Goal: Transaction & Acquisition: Subscribe to service/newsletter

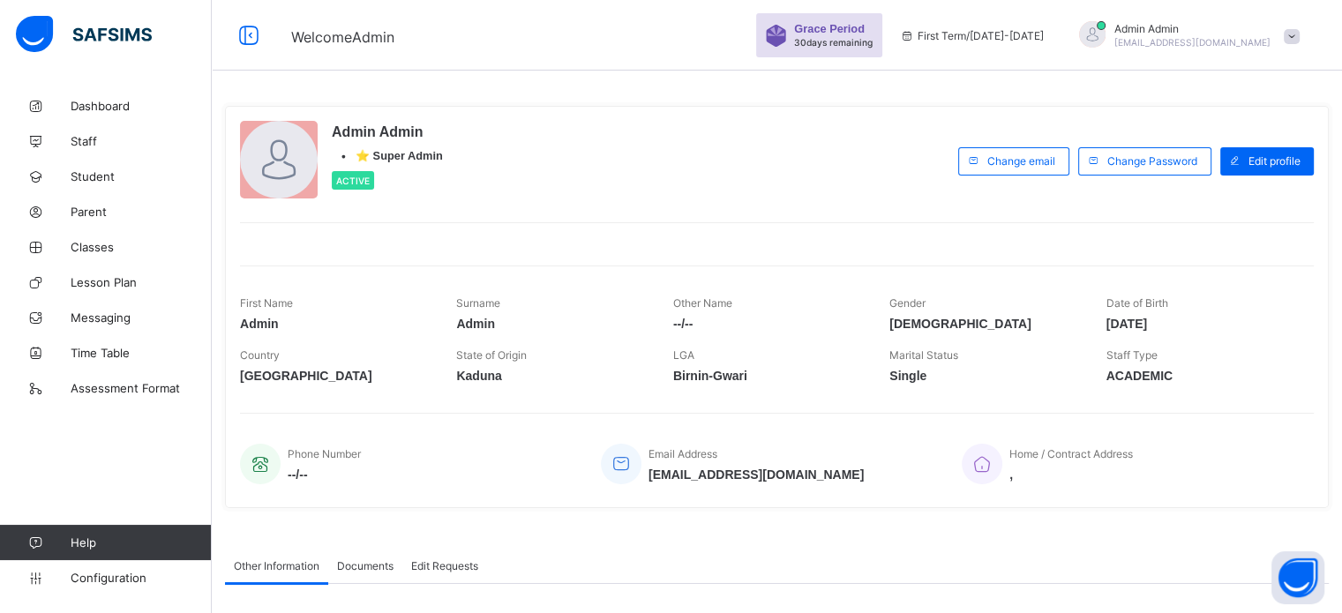
click at [1190, 34] on div "Admin Admin [EMAIL_ADDRESS][DOMAIN_NAME]" at bounding box center [1193, 35] width 156 height 26
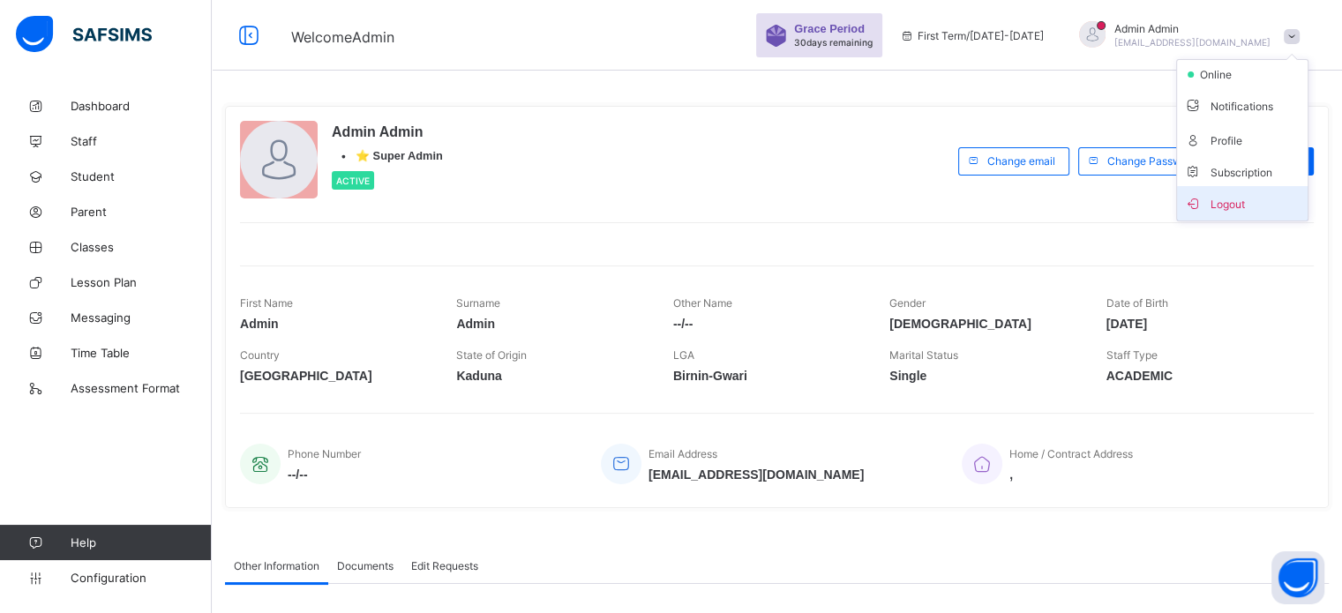
click at [1243, 204] on span "Logout" at bounding box center [1242, 203] width 116 height 20
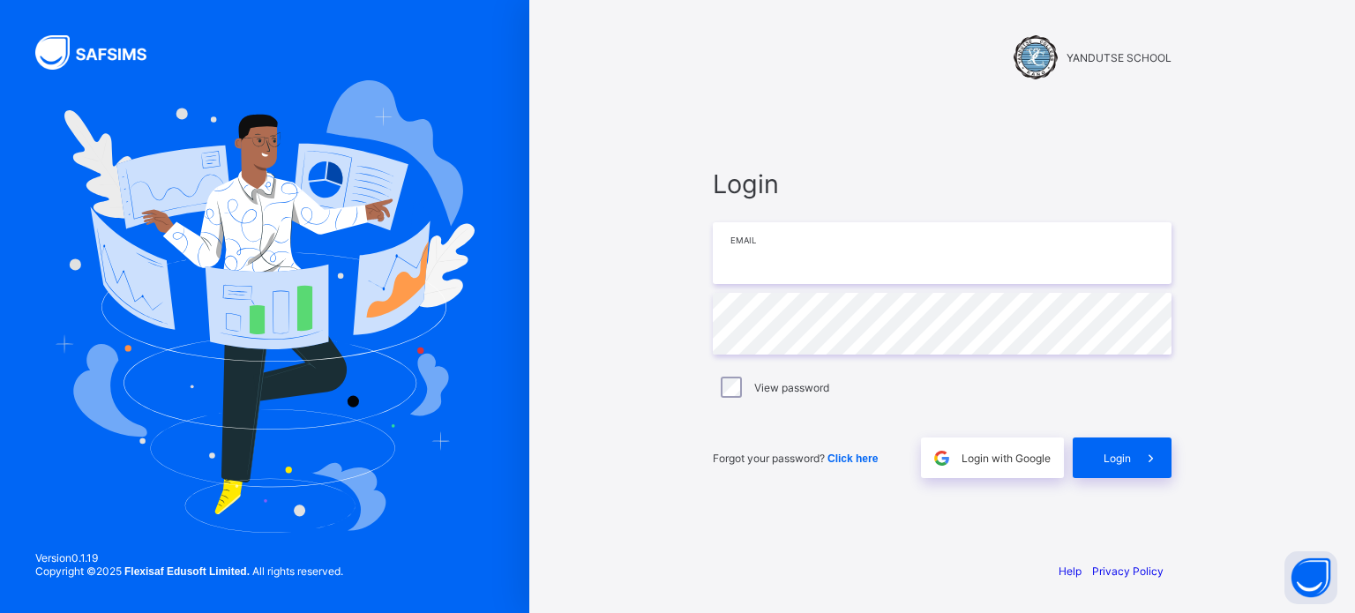
click at [789, 257] on input "email" at bounding box center [942, 253] width 459 height 62
type input "**********"
click at [1094, 459] on div "Login" at bounding box center [1122, 458] width 99 height 41
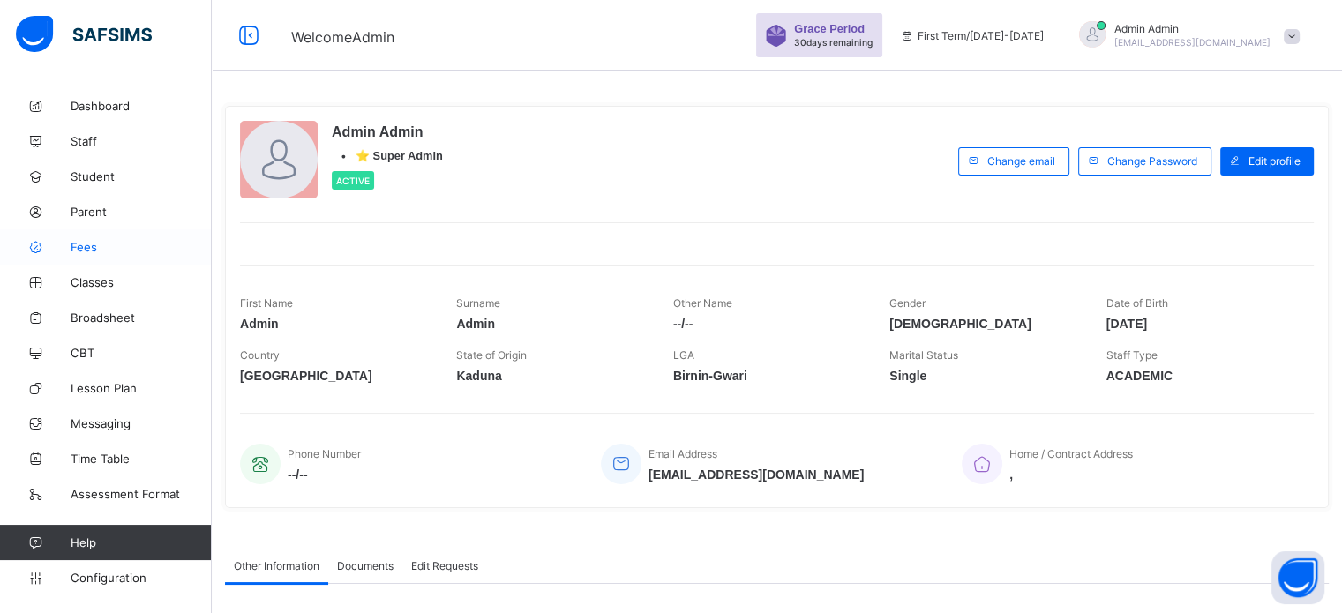
click at [98, 247] on span "Fees" at bounding box center [141, 247] width 141 height 14
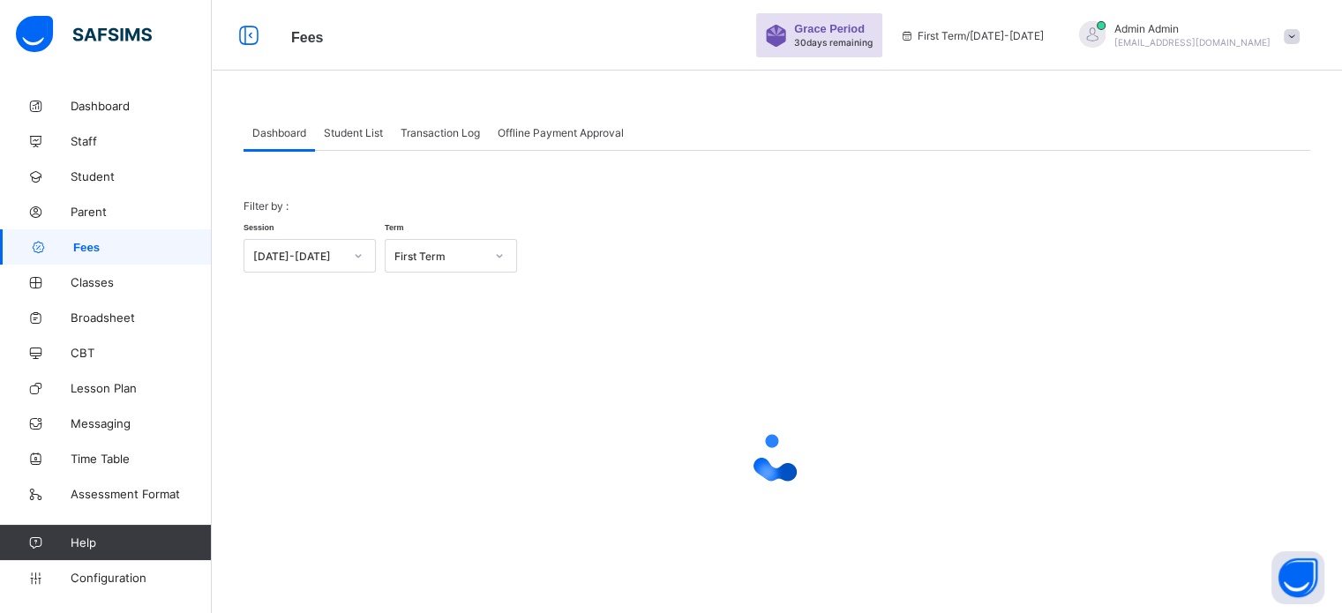
click at [449, 134] on span "Transaction Log" at bounding box center [440, 132] width 79 height 13
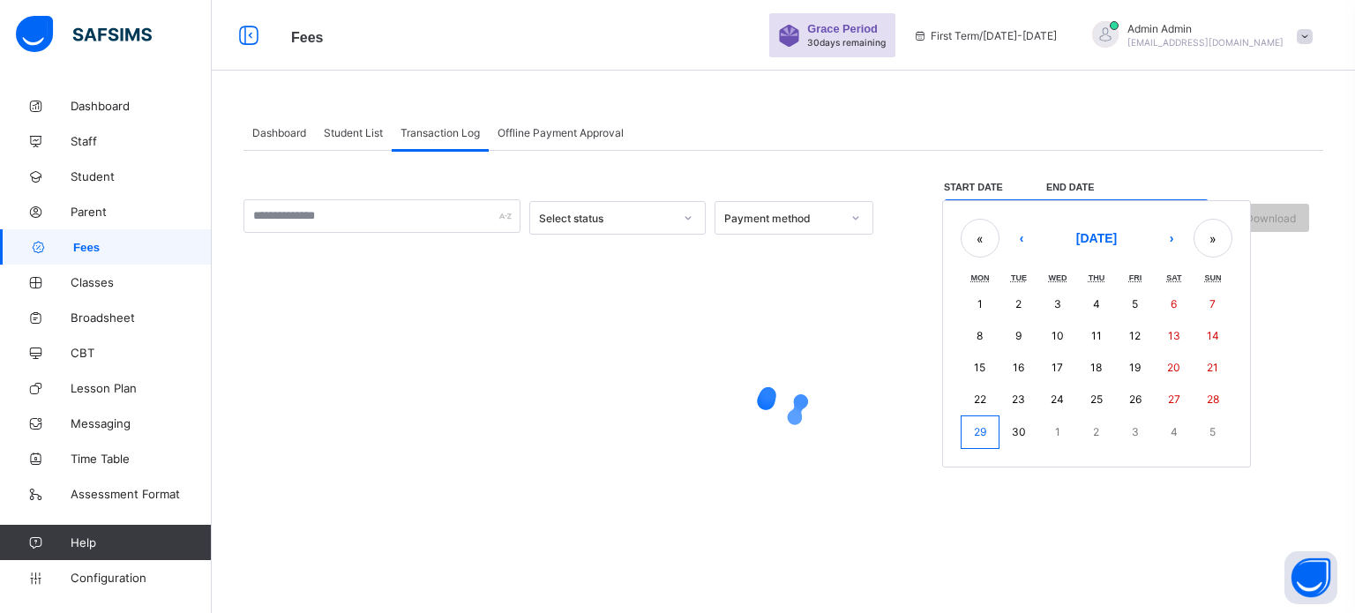
click at [961, 216] on div "/ / – / / « ‹ [DATE] › » Mon Tue Wed Thu Fri Sat Sun 1 2 3 4 5 6 7 8 9 10 11 12…" at bounding box center [1076, 217] width 265 height 37
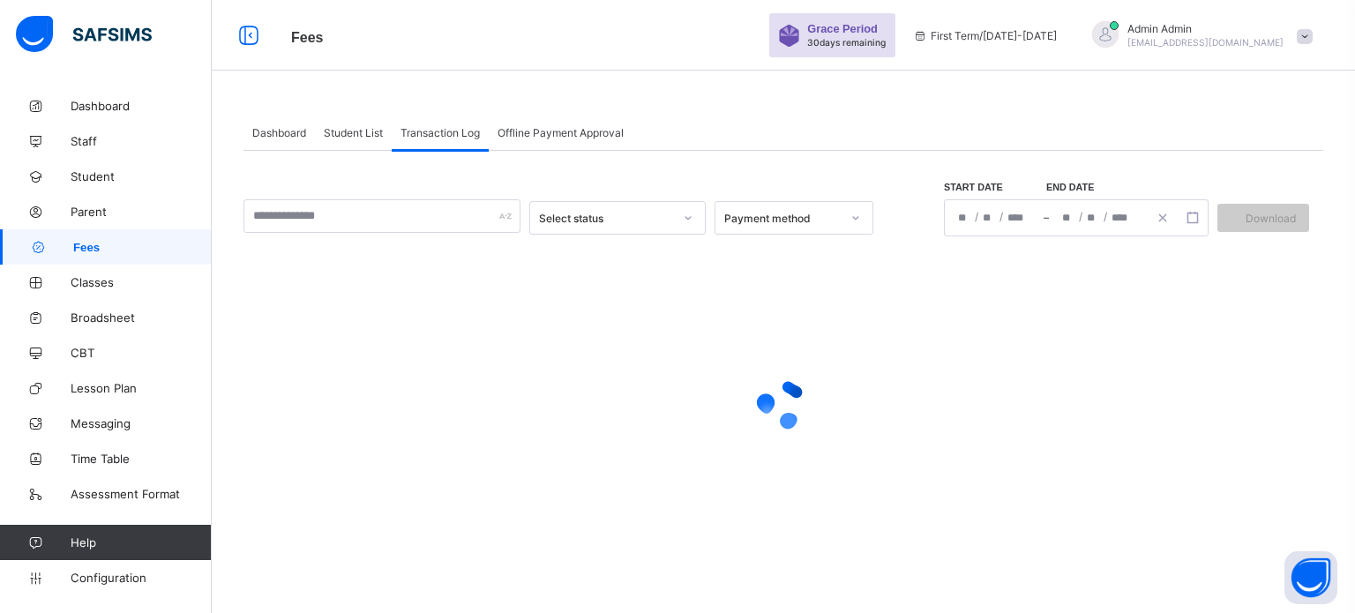
click at [928, 328] on div at bounding box center [784, 403] width 1080 height 335
click at [976, 219] on span "/" at bounding box center [977, 216] width 4 height 15
click at [968, 217] on div "/ / – / / « ‹ [DATE] › » Mon Tue Wed Thu Fri Sat Sun 1 2 3 4 5 6 7 8 9 10 11 12…" at bounding box center [1076, 217] width 265 height 37
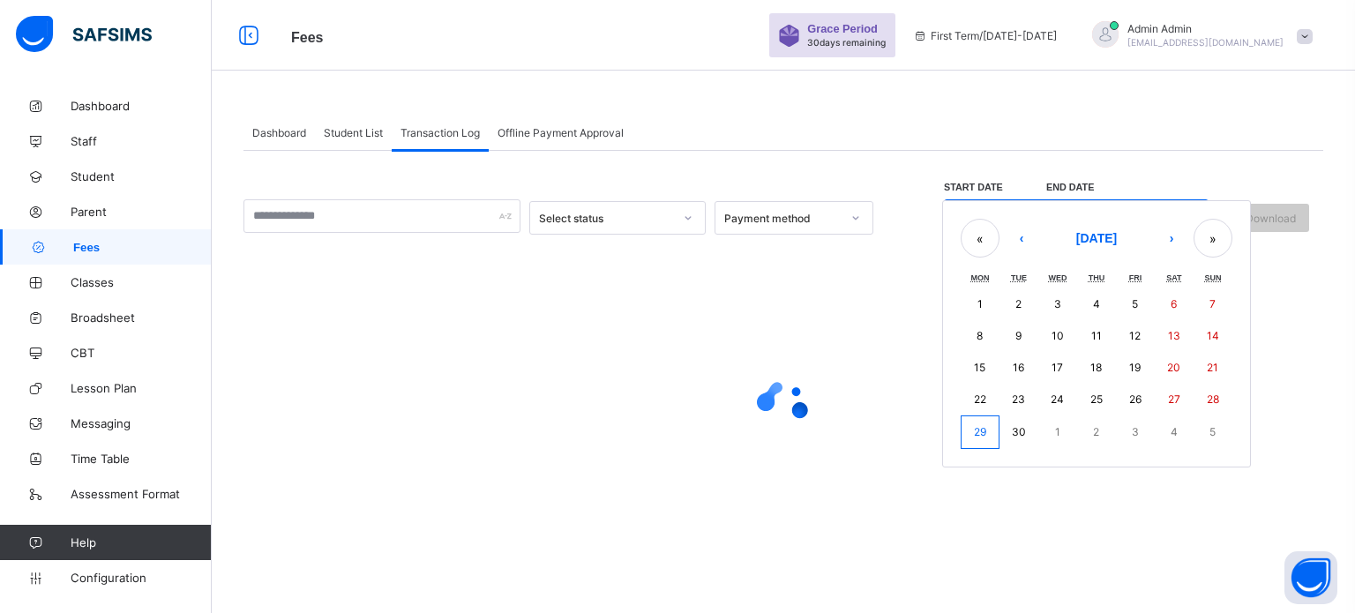
click at [980, 372] on abbr "15" at bounding box center [979, 367] width 11 height 13
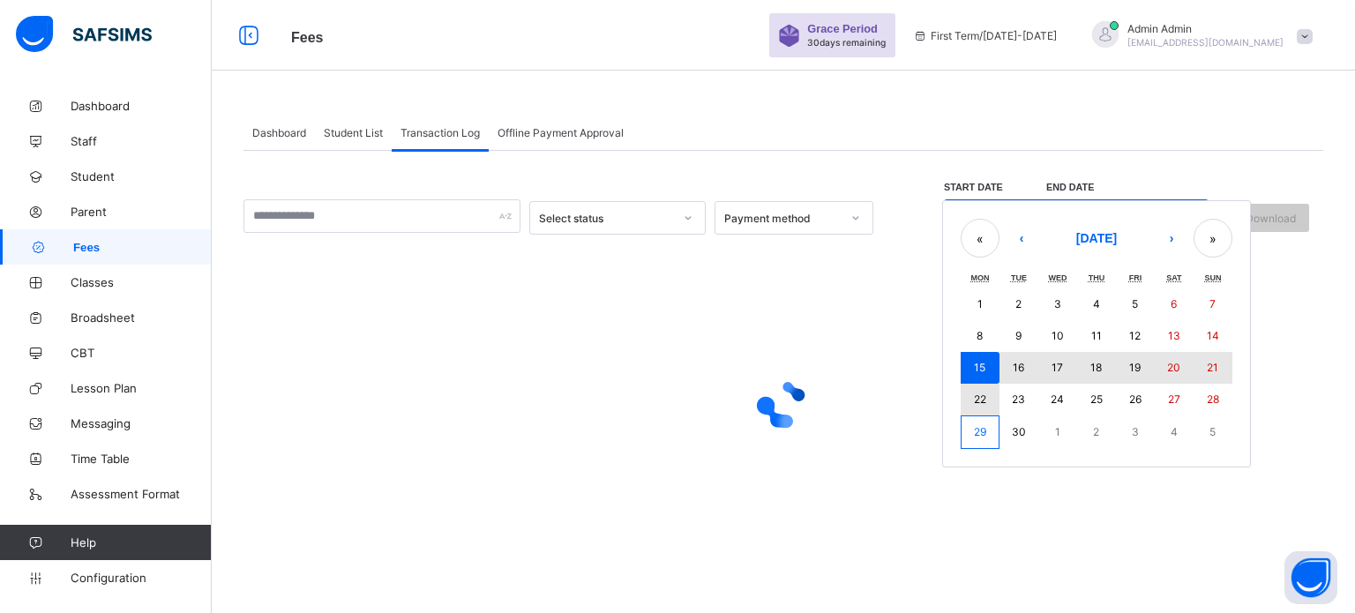
click at [982, 399] on abbr "22" at bounding box center [980, 399] width 12 height 13
click at [979, 402] on div at bounding box center [784, 404] width 1080 height 71
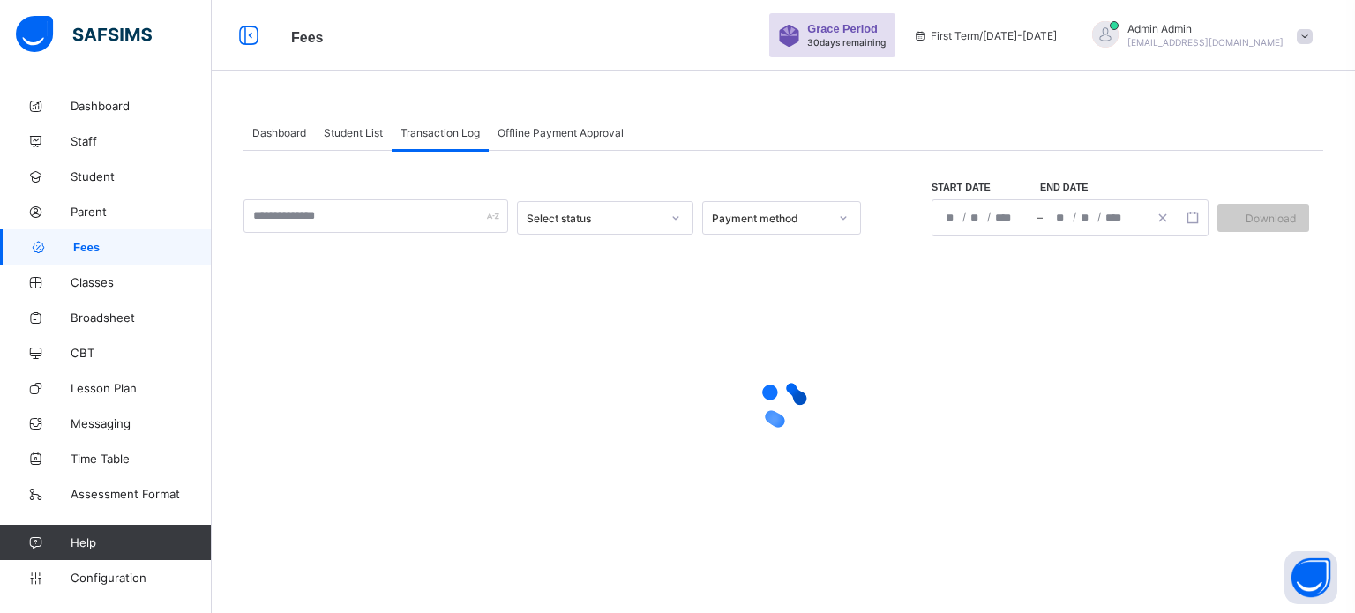
click at [979, 402] on div at bounding box center [784, 404] width 1080 height 71
type input "**********"
type input "*"
type input "**"
type input "****"
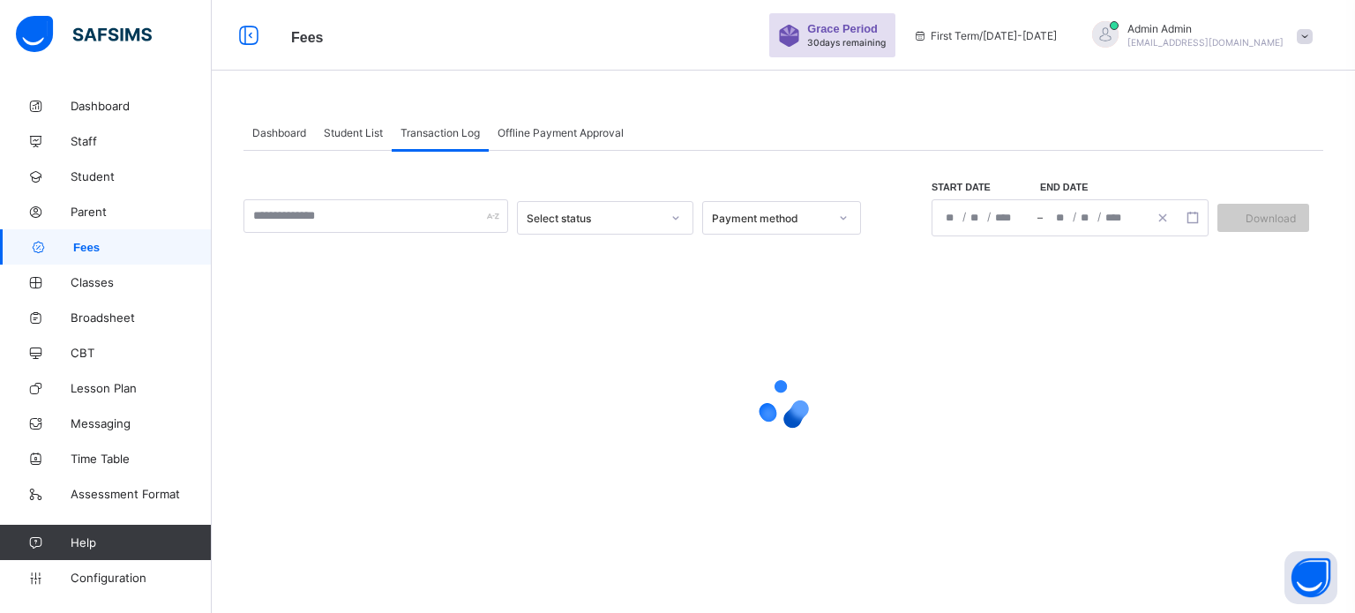
type input "**********"
type input "*"
type input "**"
type input "****"
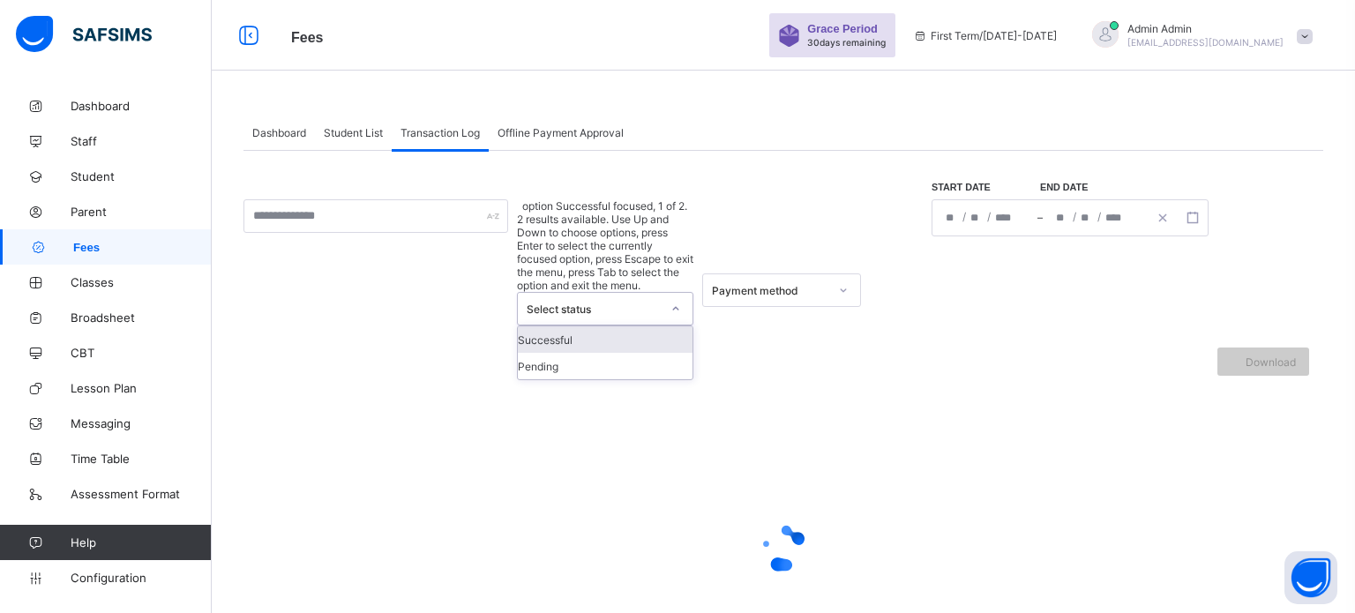
click at [634, 303] on div "Select status" at bounding box center [594, 309] width 134 height 13
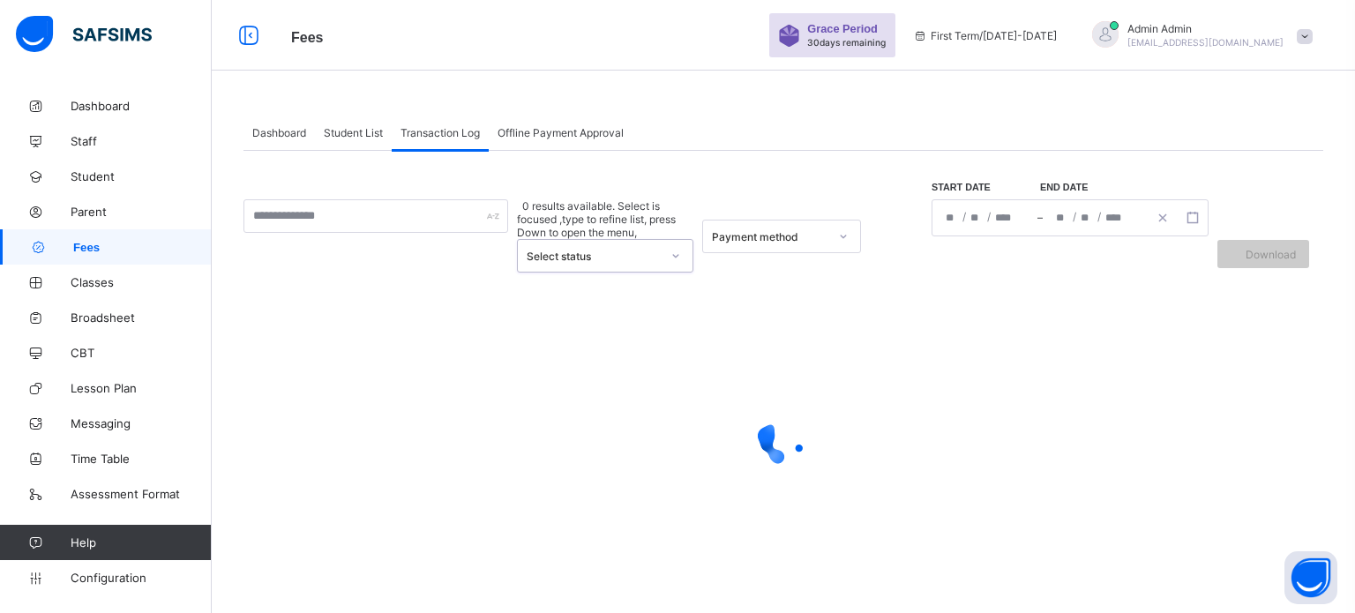
click at [634, 250] on div "Select status" at bounding box center [594, 256] width 134 height 13
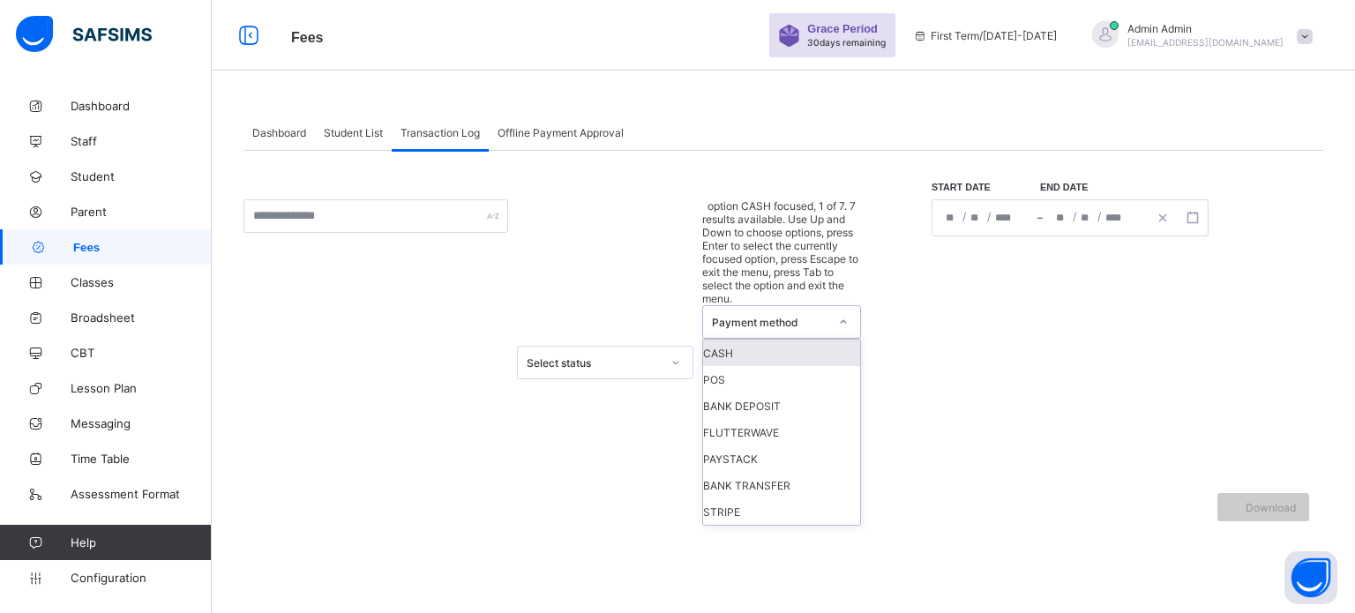
click at [746, 316] on div "Payment method" at bounding box center [770, 322] width 116 height 13
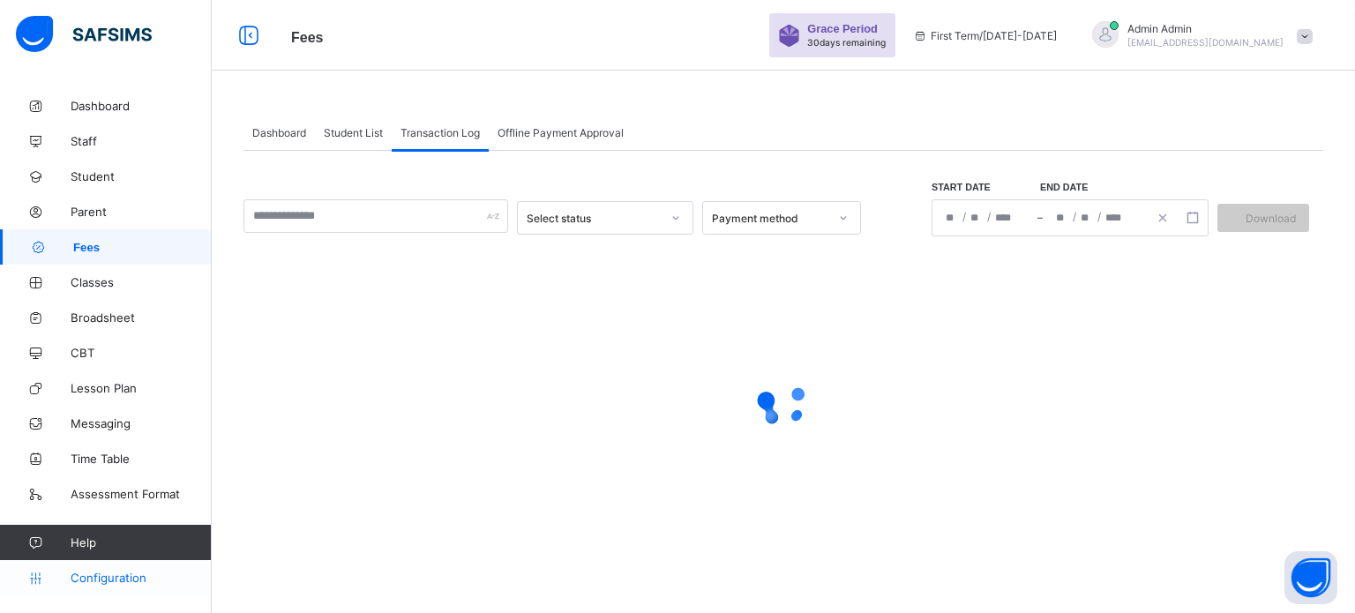
click at [103, 578] on span "Configuration" at bounding box center [141, 578] width 140 height 14
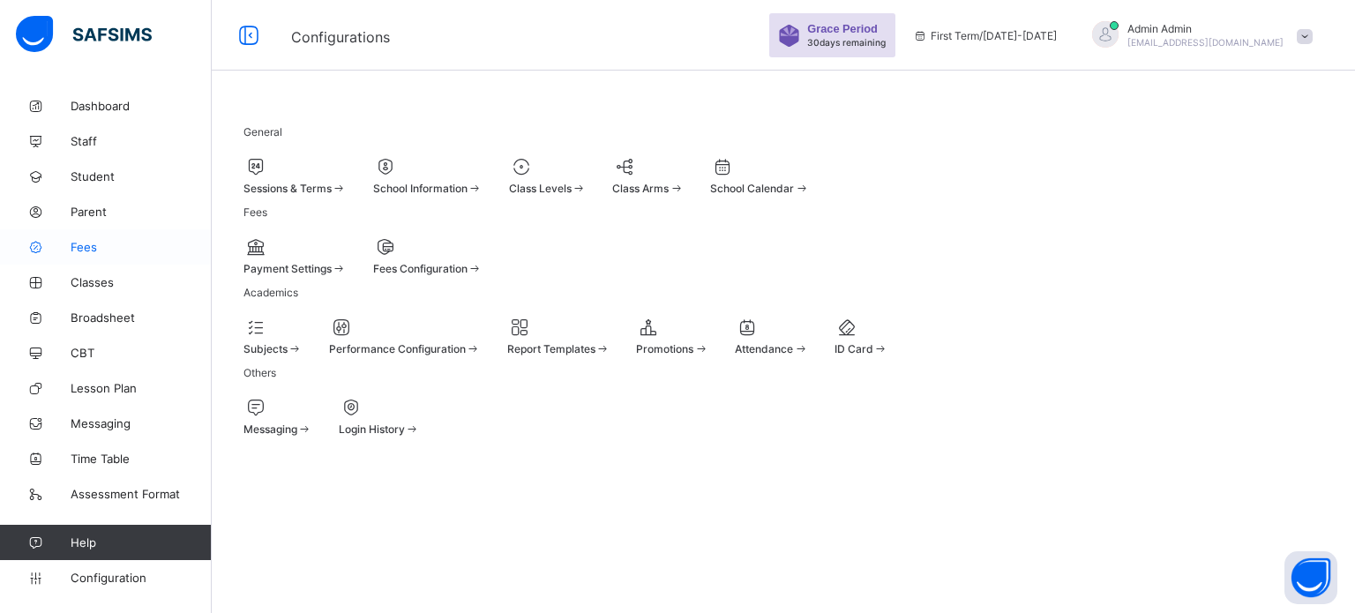
click at [103, 244] on span "Fees" at bounding box center [141, 247] width 141 height 14
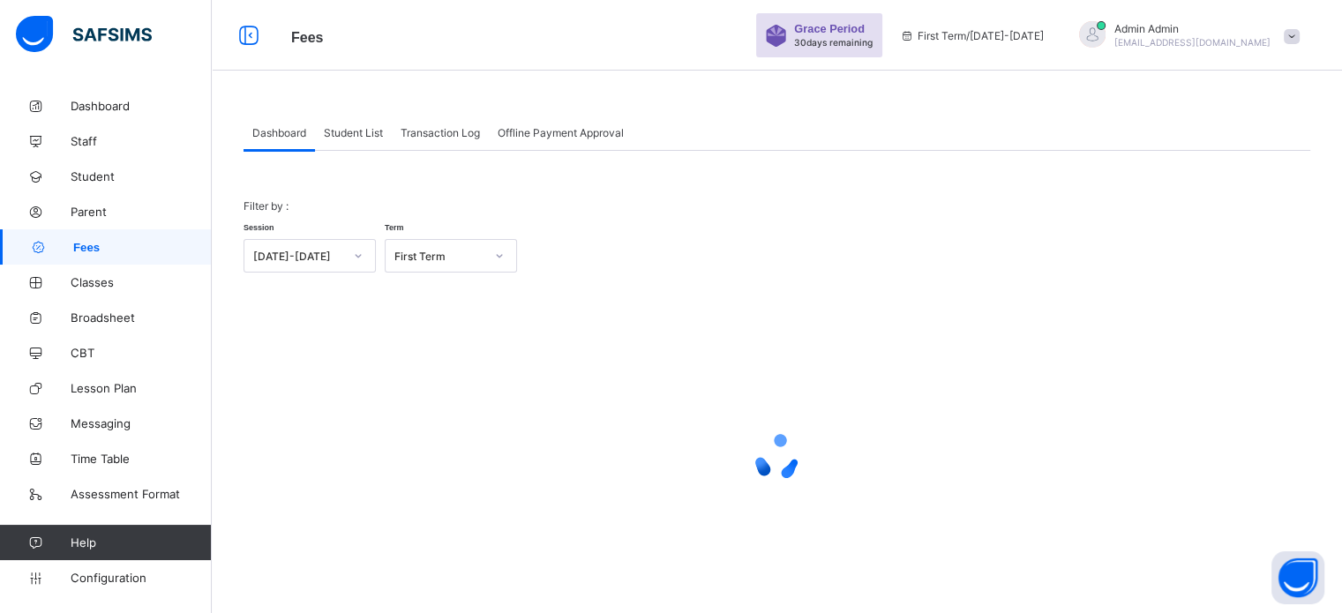
click at [440, 126] on span "Transaction Log" at bounding box center [440, 132] width 79 height 13
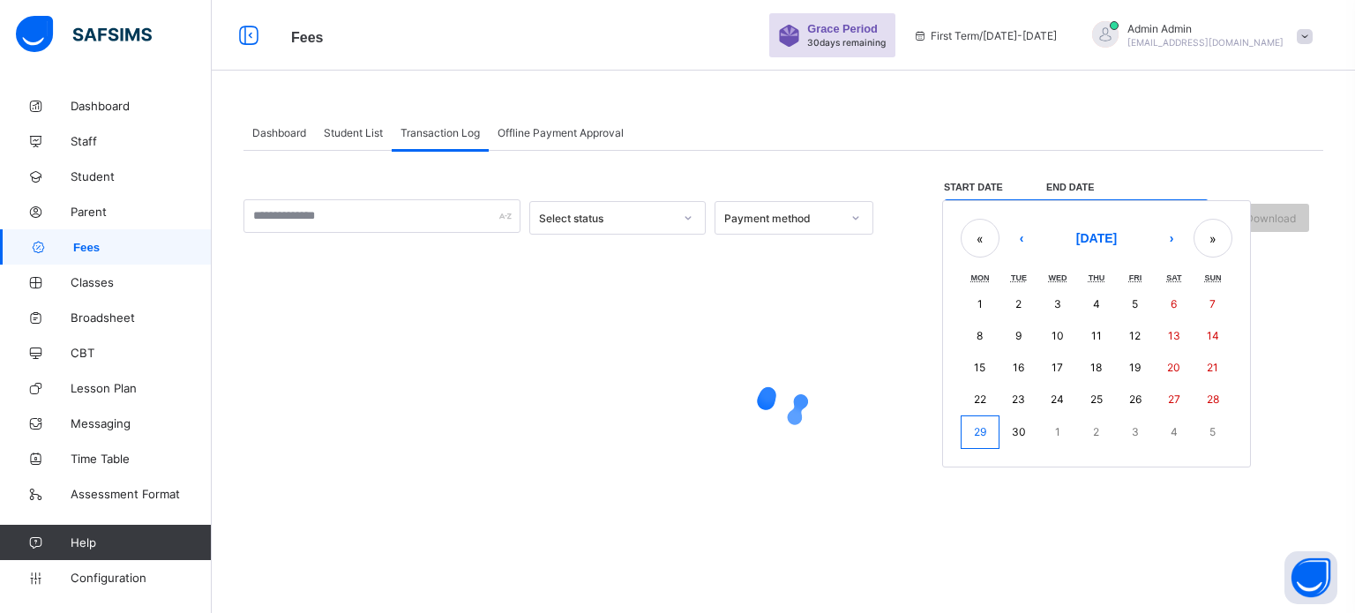
click at [969, 214] on div "/ / – / / « ‹ [DATE] › » Mon Tue Wed Thu Fri Sat Sun 1 2 3 4 5 6 7 8 9 10 11 12…" at bounding box center [1076, 217] width 265 height 37
click at [980, 393] on abbr "22" at bounding box center [980, 399] width 12 height 13
click at [983, 433] on abbr "29" at bounding box center [980, 431] width 12 height 13
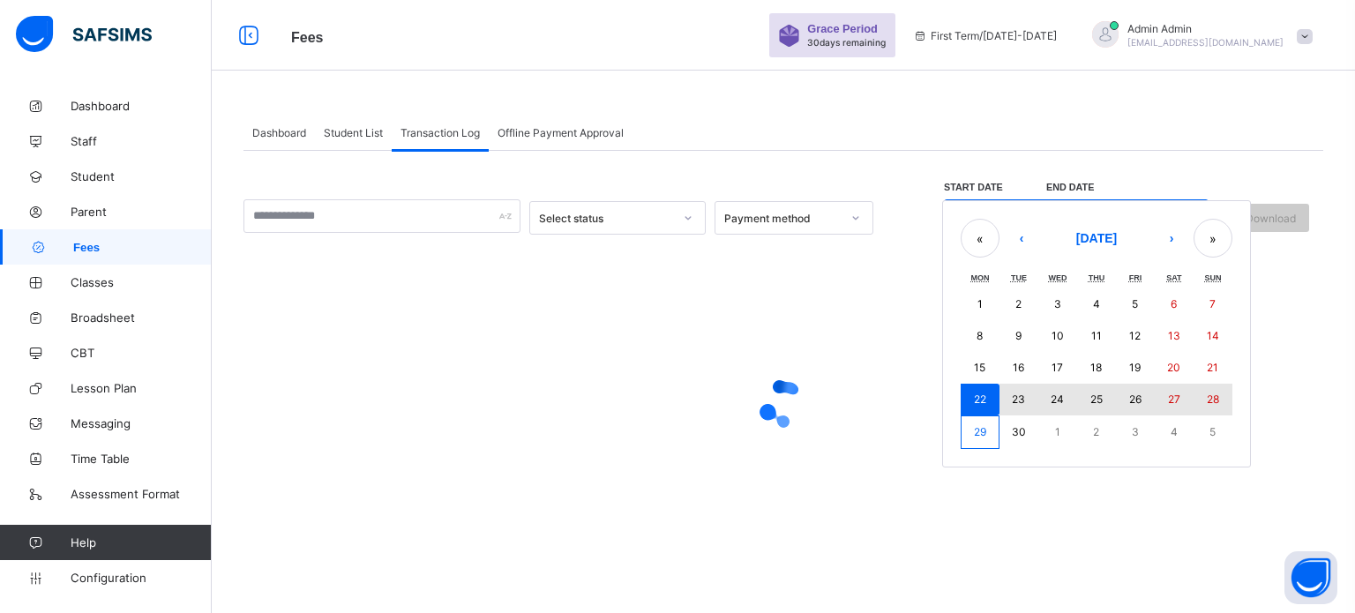
type input "**********"
type input "*"
type input "**"
type input "****"
type input "**********"
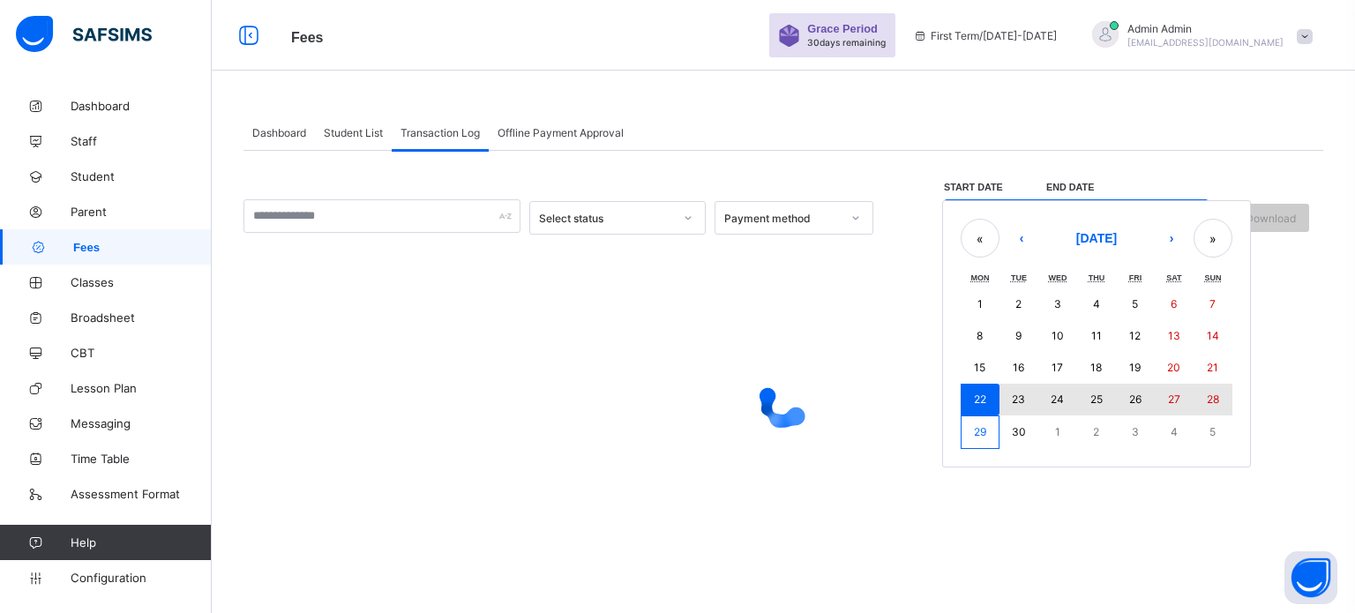
type input "*"
type input "**"
type input "****"
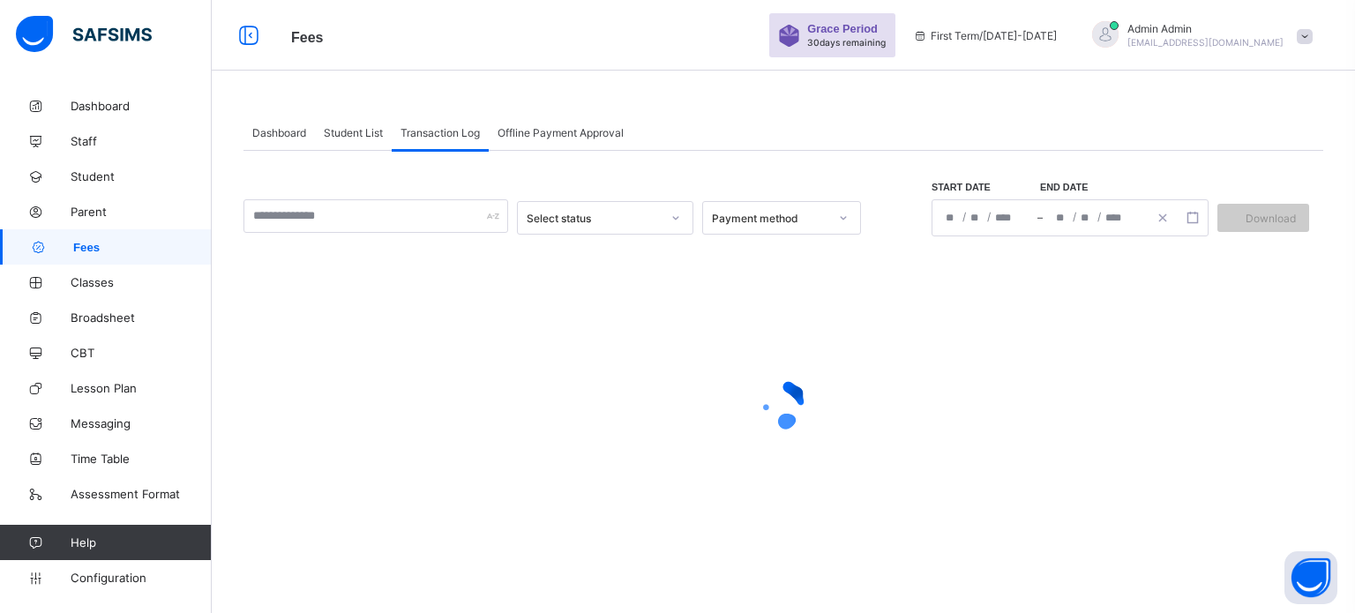
click at [553, 138] on span "Offline Payment Approval" at bounding box center [561, 132] width 126 height 13
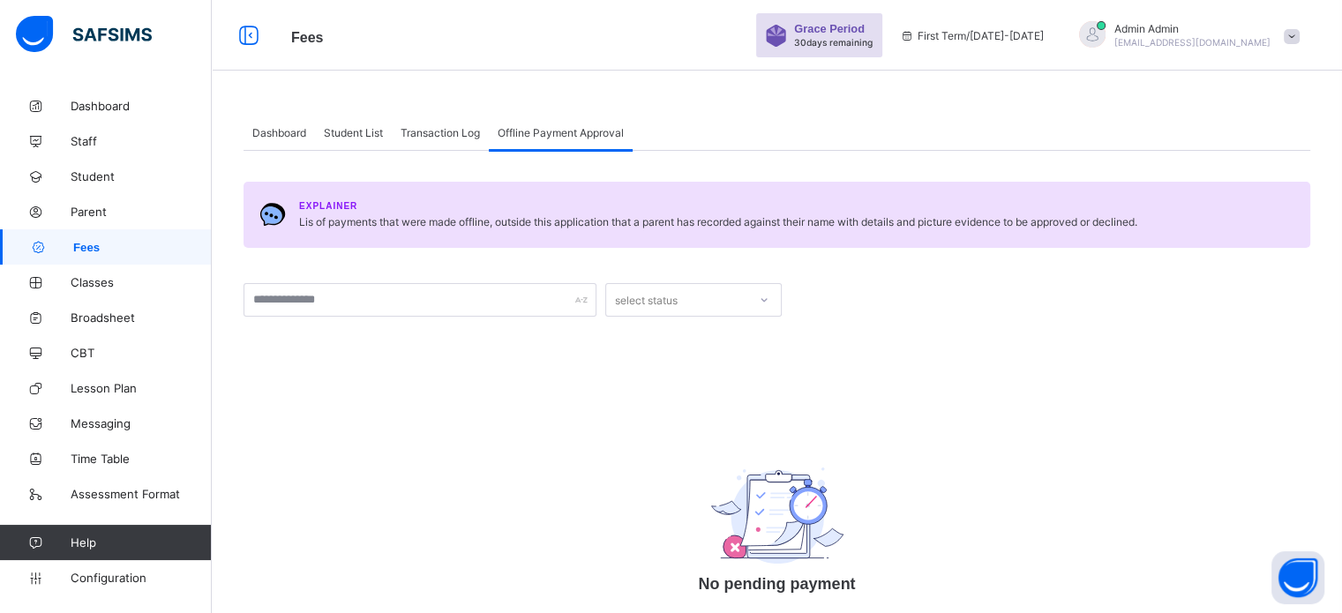
click at [474, 131] on span "Transaction Log" at bounding box center [440, 132] width 79 height 13
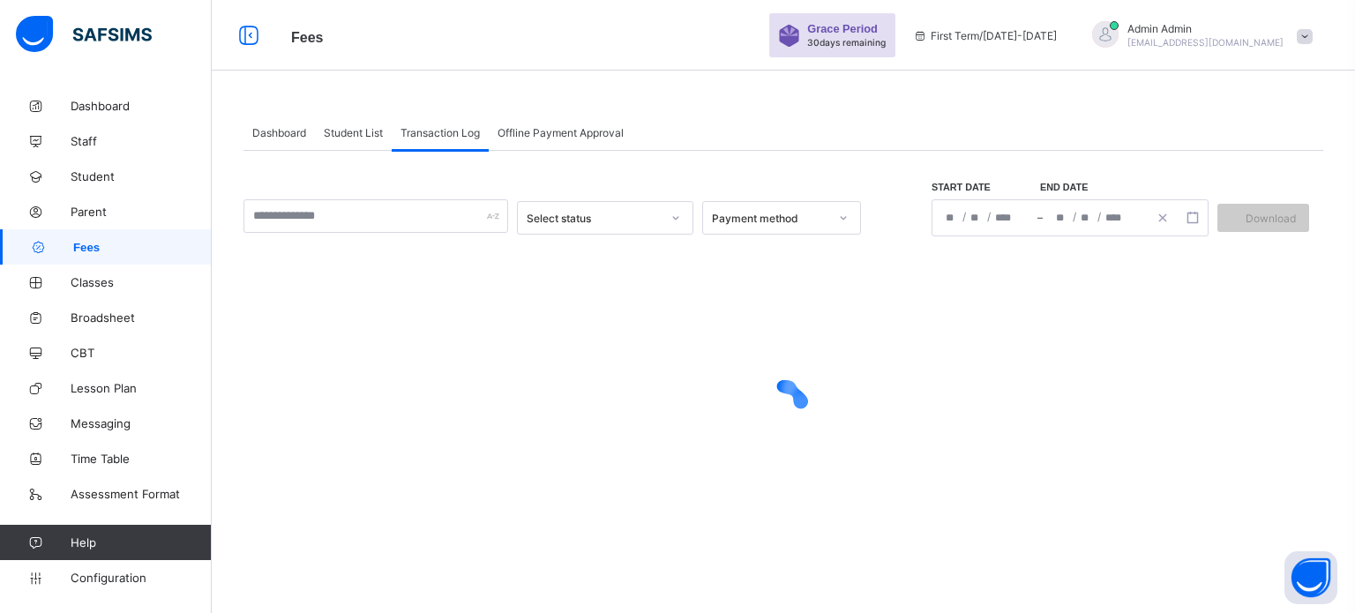
click at [379, 137] on span "Student List" at bounding box center [353, 132] width 59 height 13
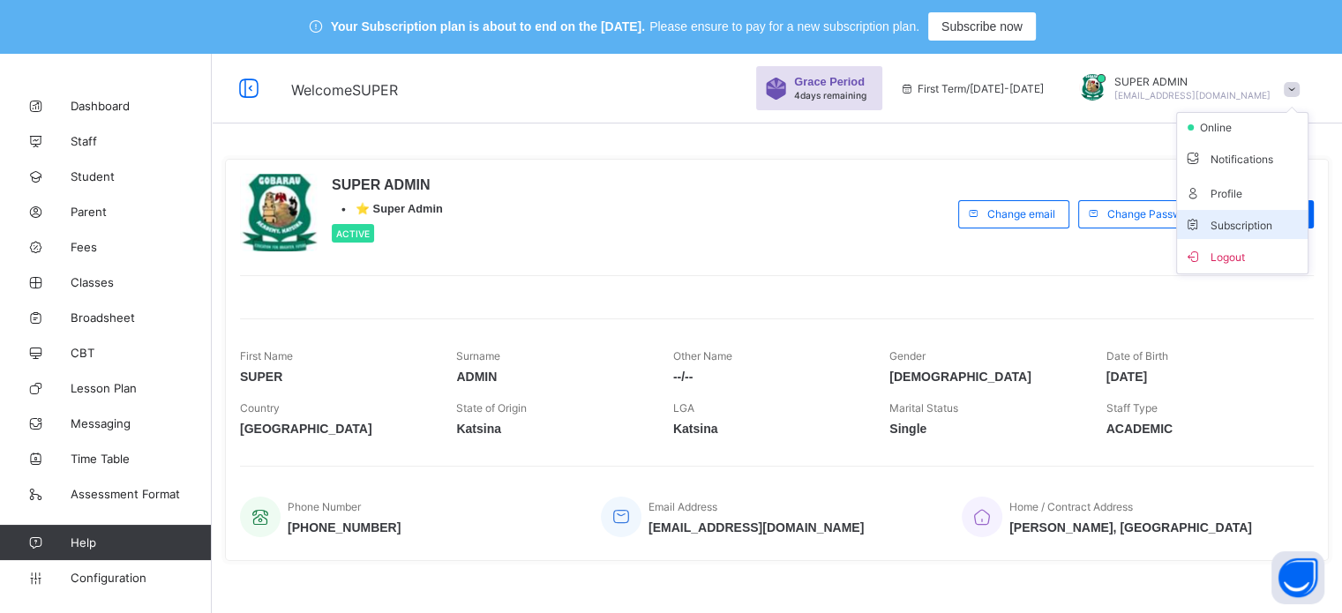
click at [1240, 221] on span "Subscription" at bounding box center [1228, 225] width 88 height 13
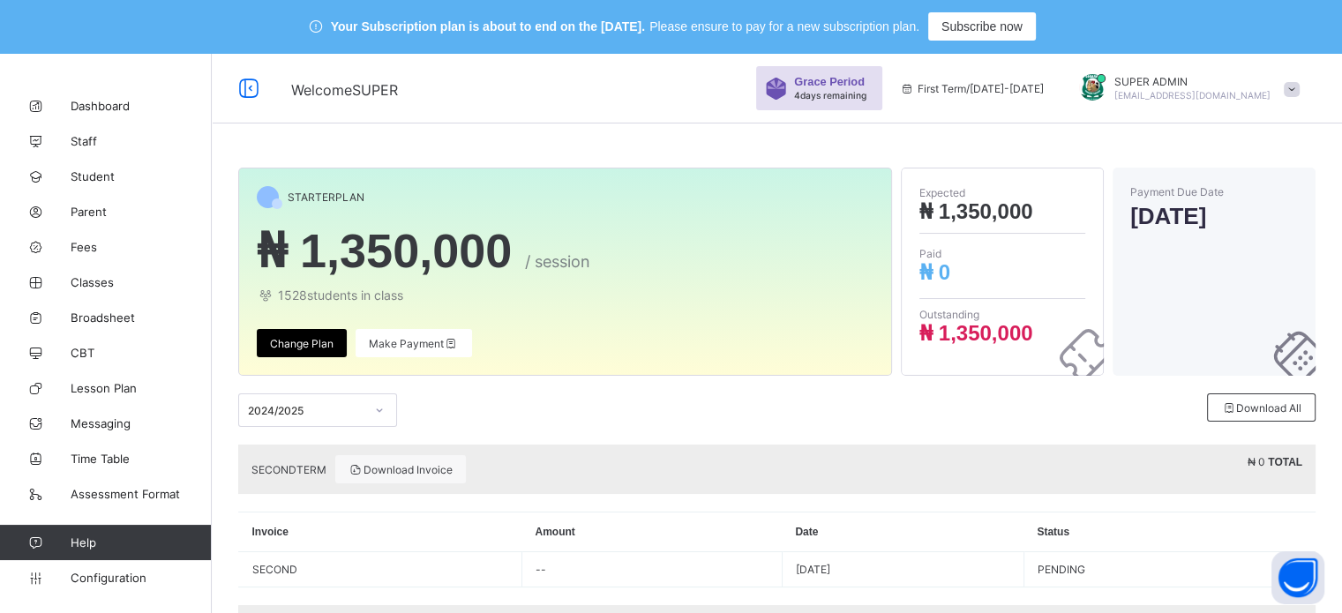
drag, startPoint x: 1341, startPoint y: 234, endPoint x: 589, endPoint y: 126, distance: 759.5
click at [589, 126] on div "STARTER PLAN ₦ 1,350,000 / session 1528 students in class Change Plan Make Paym…" at bounding box center [777, 422] width 1130 height 739
drag, startPoint x: 1348, startPoint y: 154, endPoint x: 653, endPoint y: 140, distance: 695.5
click at [653, 140] on div "STARTER PLAN ₦ 1,350,000 / session 1528 students in class Change Plan Make Paym…" at bounding box center [777, 422] width 1130 height 739
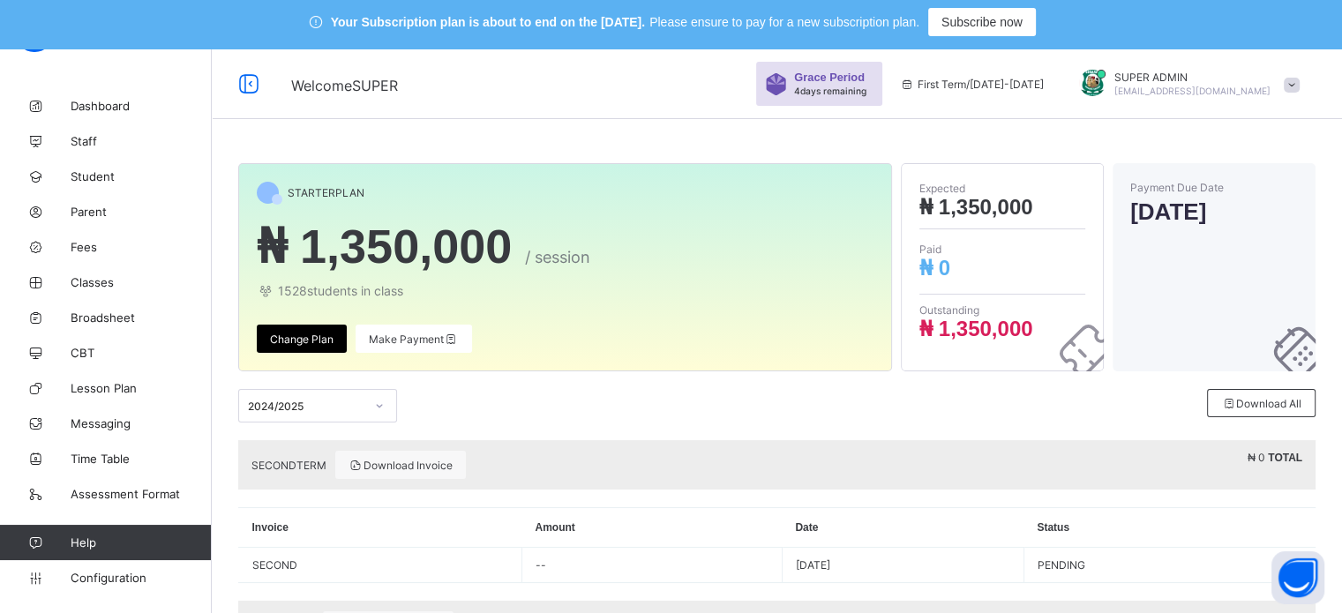
scroll to position [2, 0]
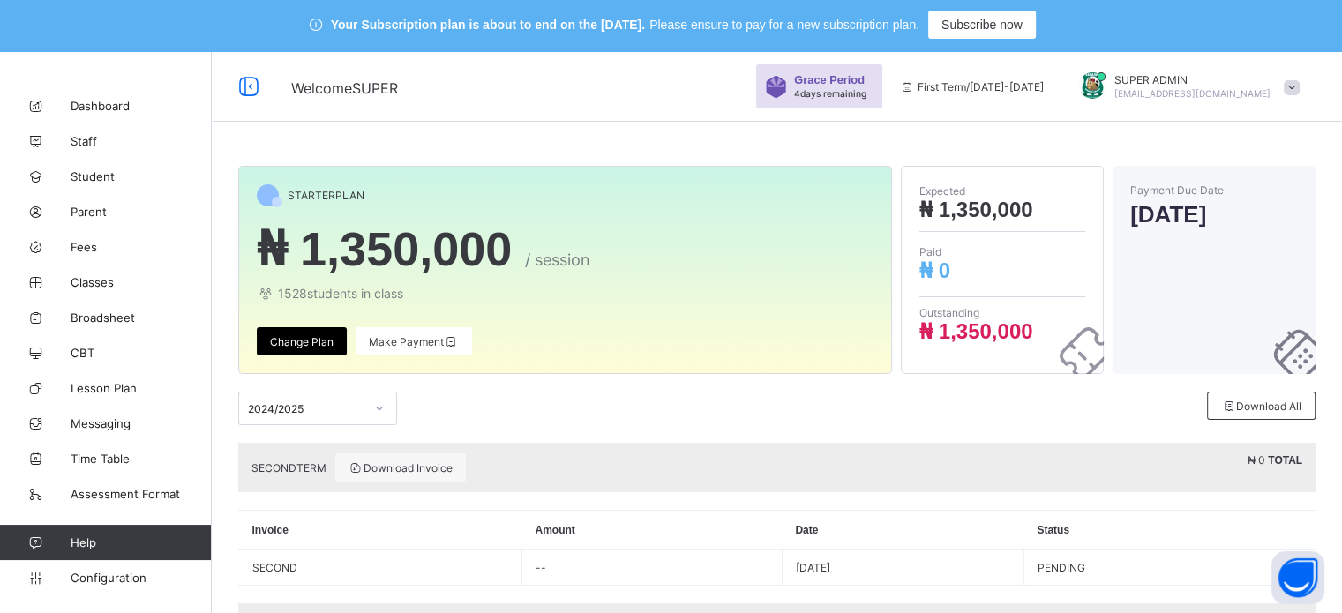
click at [1202, 80] on span "SUPER ADMIN" at bounding box center [1193, 79] width 156 height 13
click at [1251, 214] on li "Subscription" at bounding box center [1242, 222] width 131 height 29
click at [1144, 82] on span "SUPER ADMIN" at bounding box center [1193, 79] width 156 height 13
click at [89, 171] on span "Student" at bounding box center [141, 176] width 141 height 14
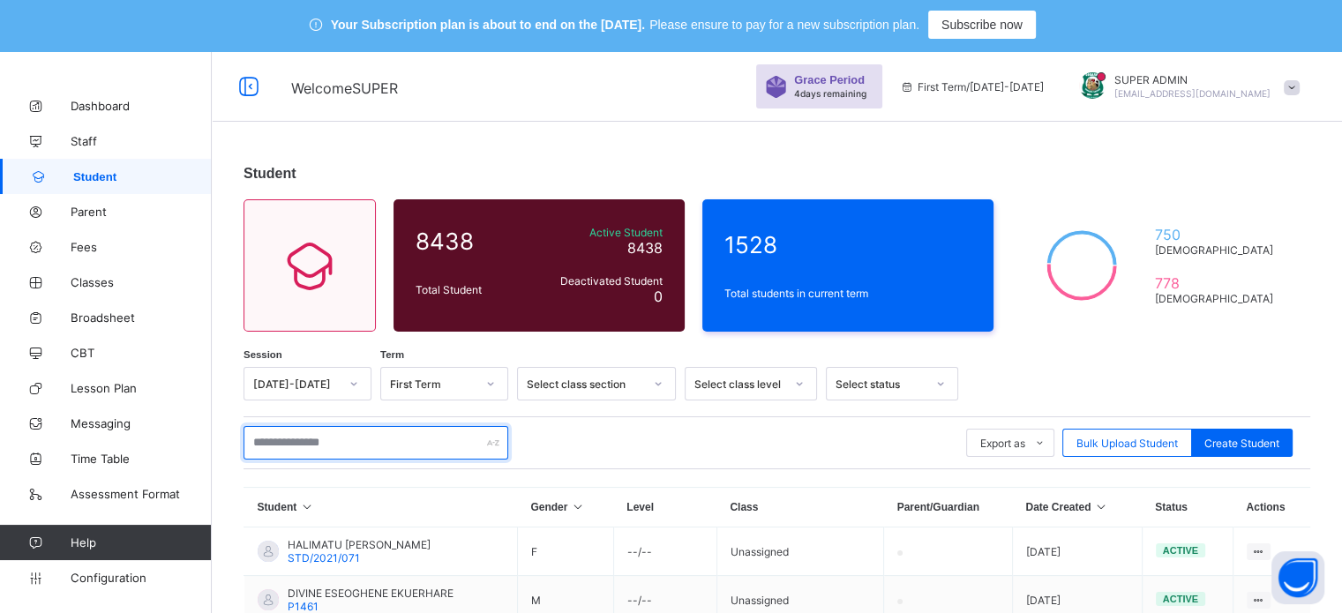
click at [387, 441] on input "text" at bounding box center [376, 443] width 265 height 34
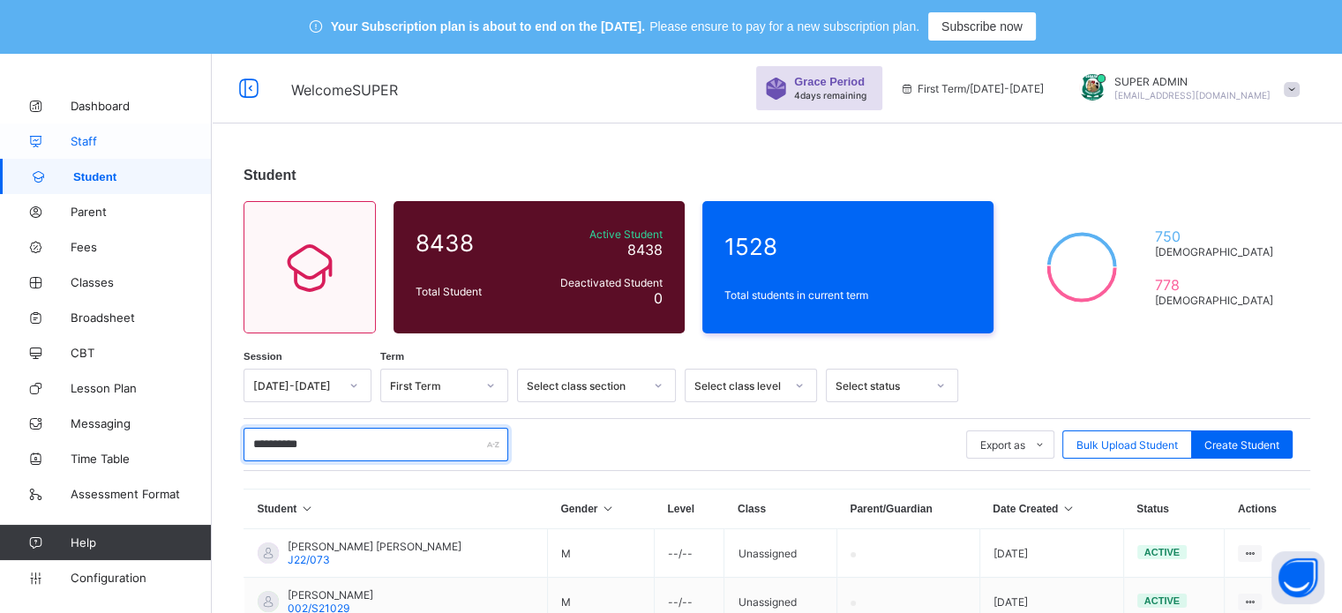
type input "**********"
click at [74, 152] on link "Staff" at bounding box center [106, 141] width 212 height 35
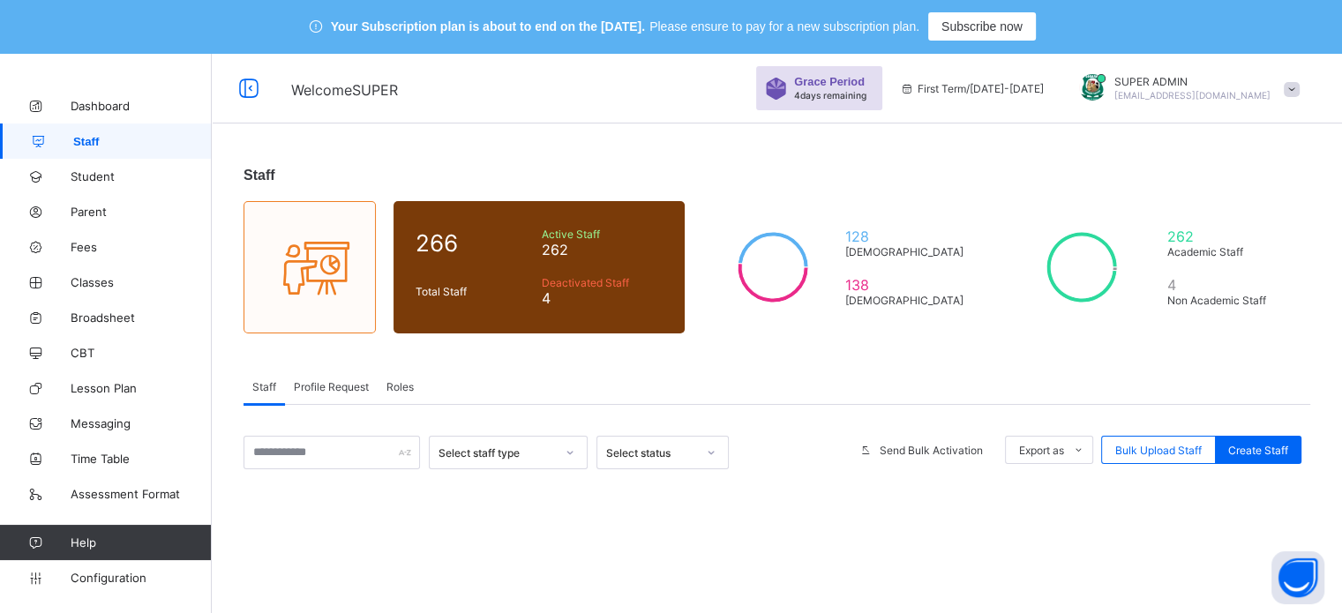
click at [403, 389] on span "Roles" at bounding box center [400, 386] width 27 height 13
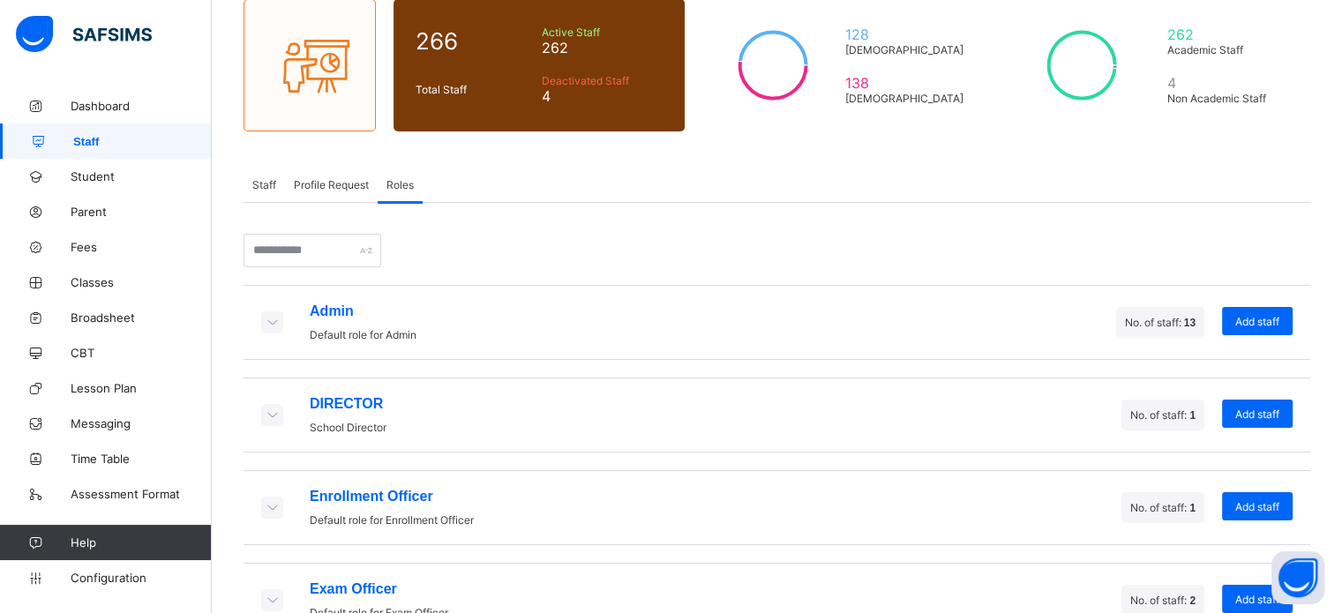
scroll to position [215, 0]
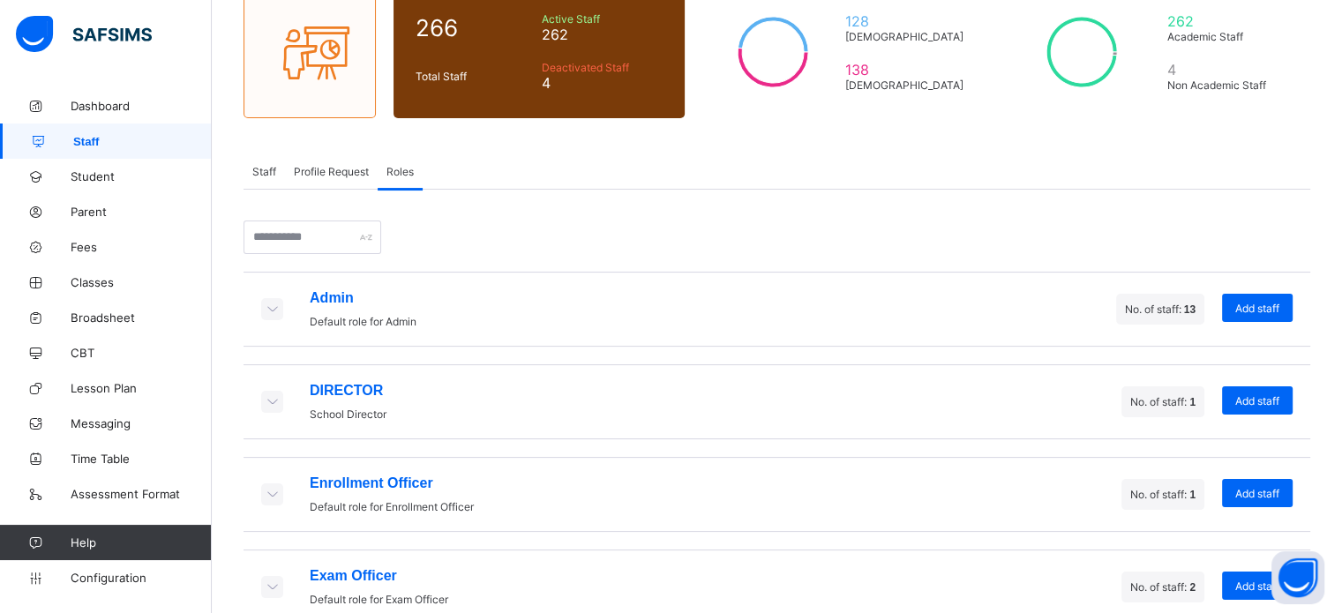
click at [265, 306] on icon at bounding box center [271, 308] width 19 height 15
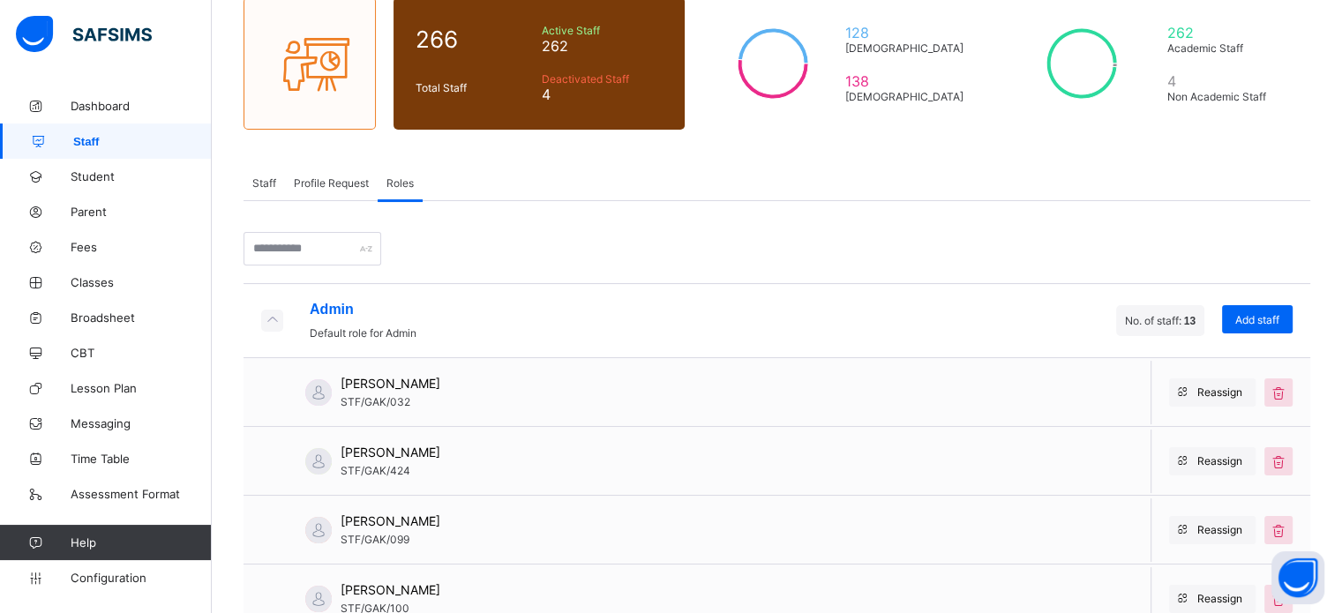
scroll to position [197, 0]
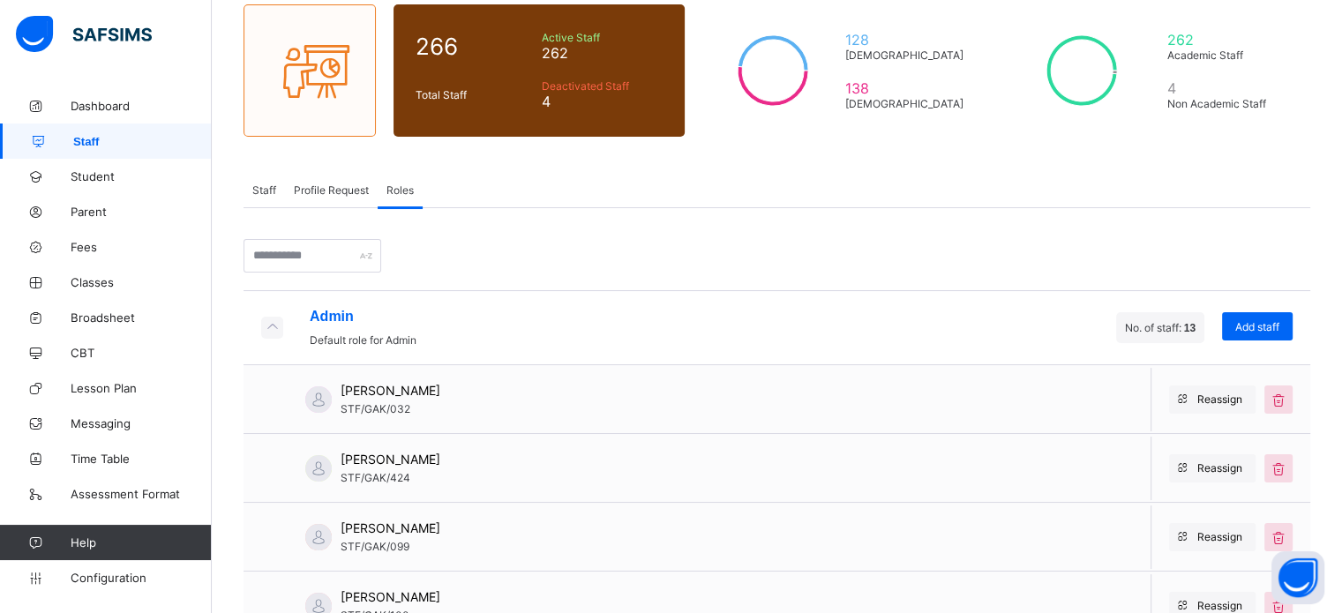
click at [266, 186] on span "Staff" at bounding box center [264, 190] width 24 height 13
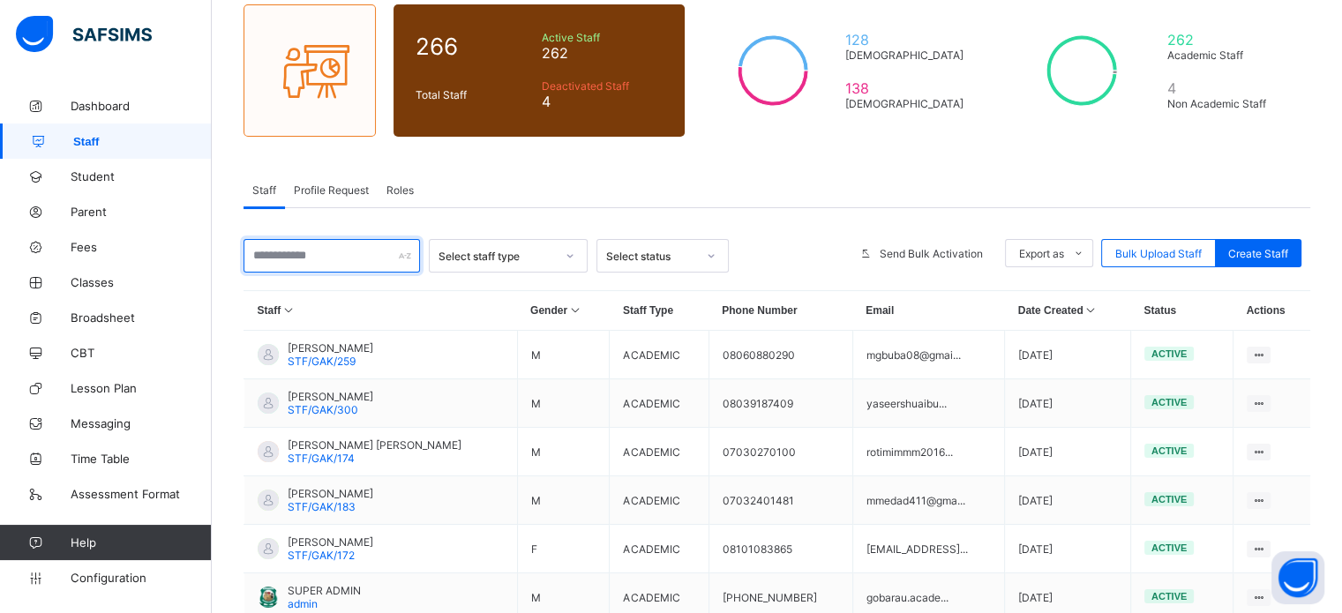
click at [327, 264] on input "text" at bounding box center [332, 256] width 176 height 34
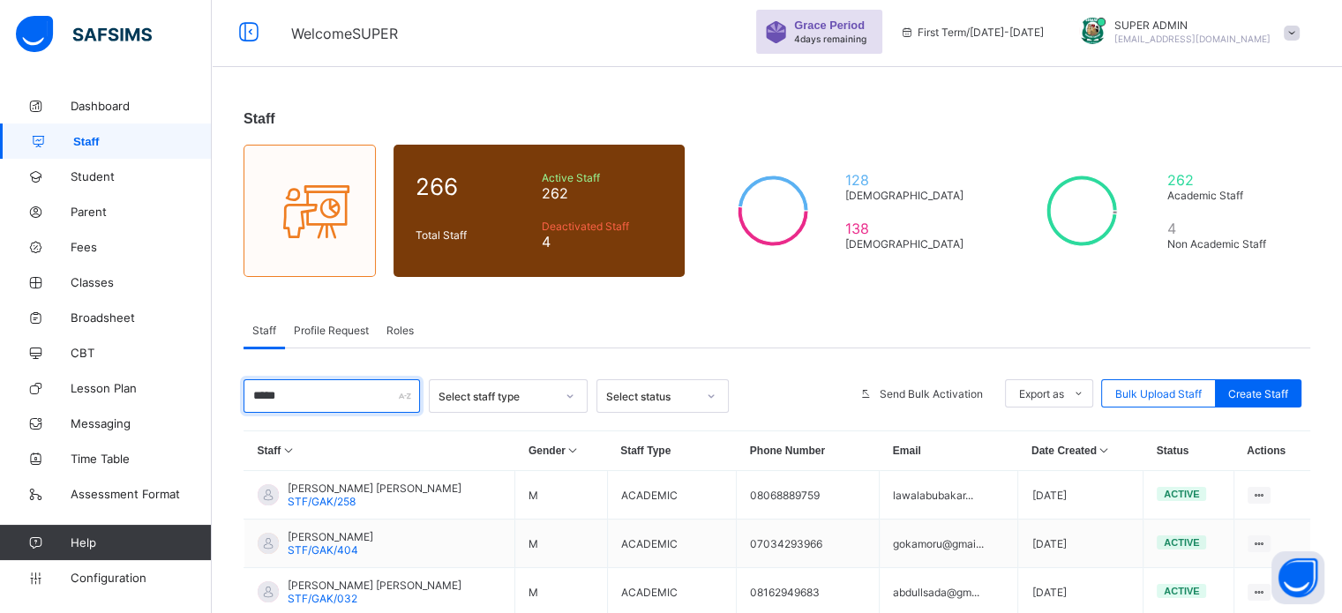
scroll to position [10, 0]
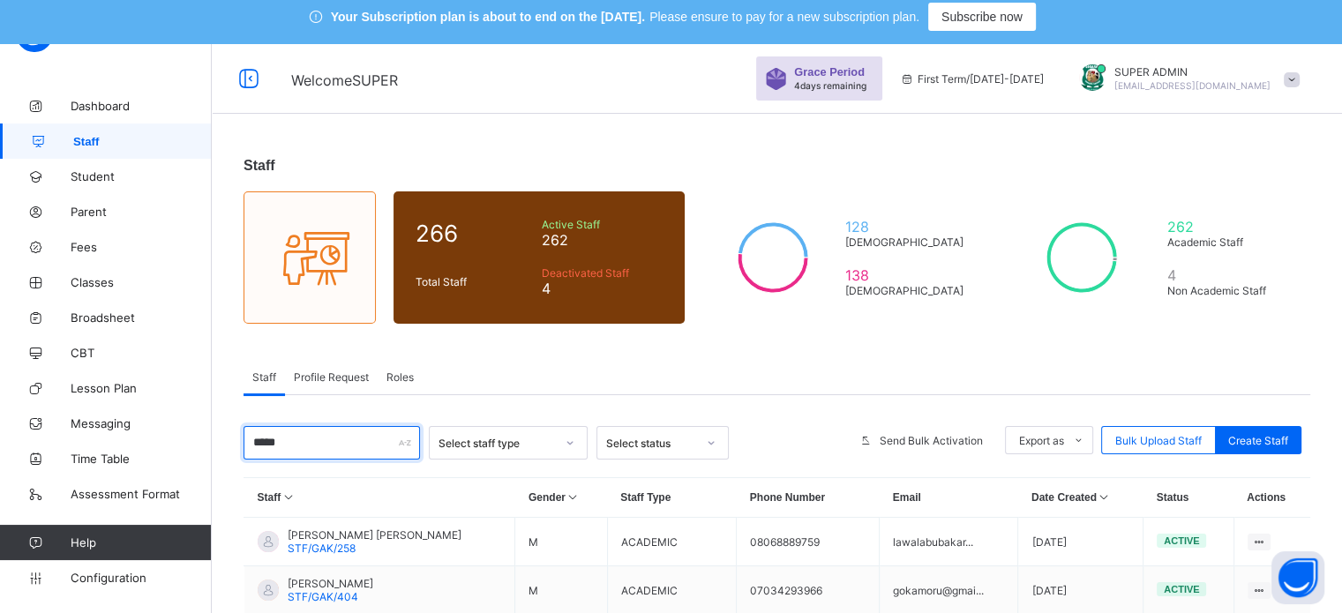
type input "*****"
click at [1162, 74] on span "SUPER ADMIN" at bounding box center [1193, 71] width 156 height 13
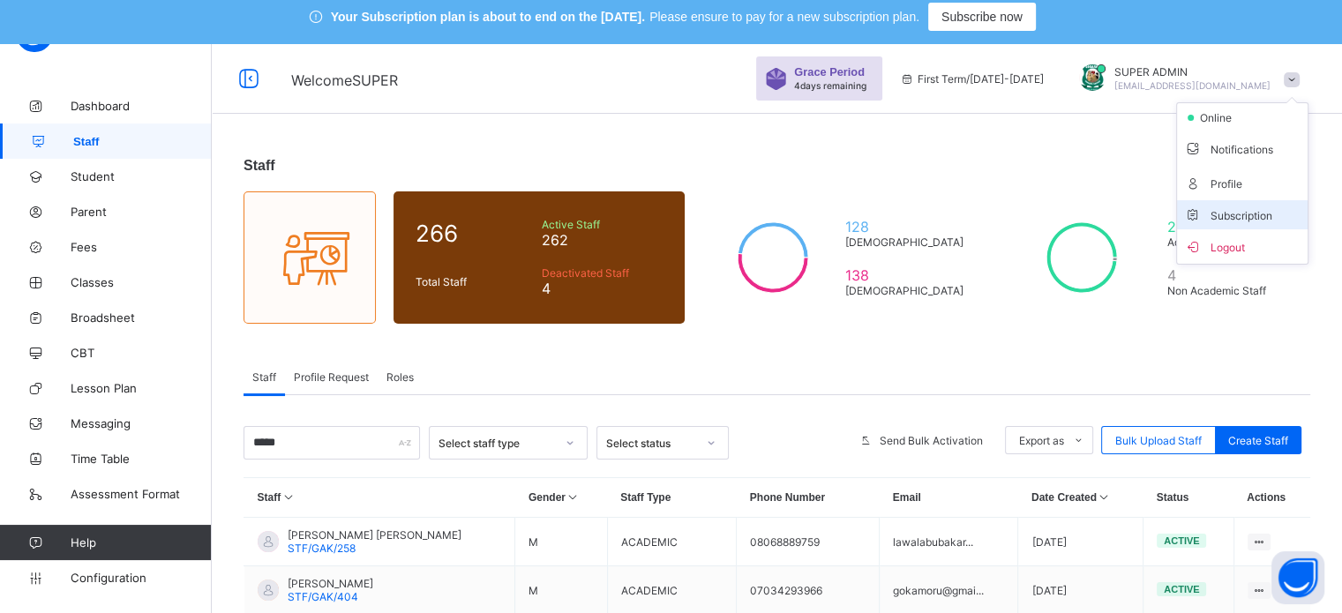
click at [1239, 206] on li "Subscription" at bounding box center [1242, 214] width 131 height 29
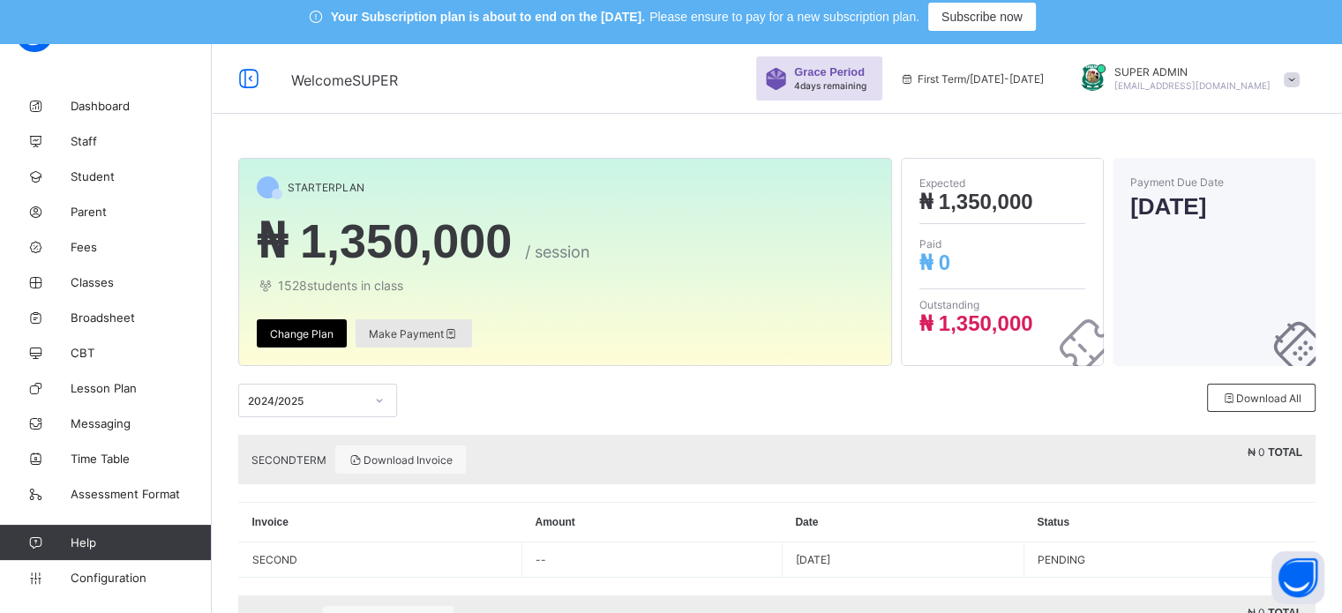
click at [395, 330] on span "Make Payment" at bounding box center [414, 333] width 90 height 13
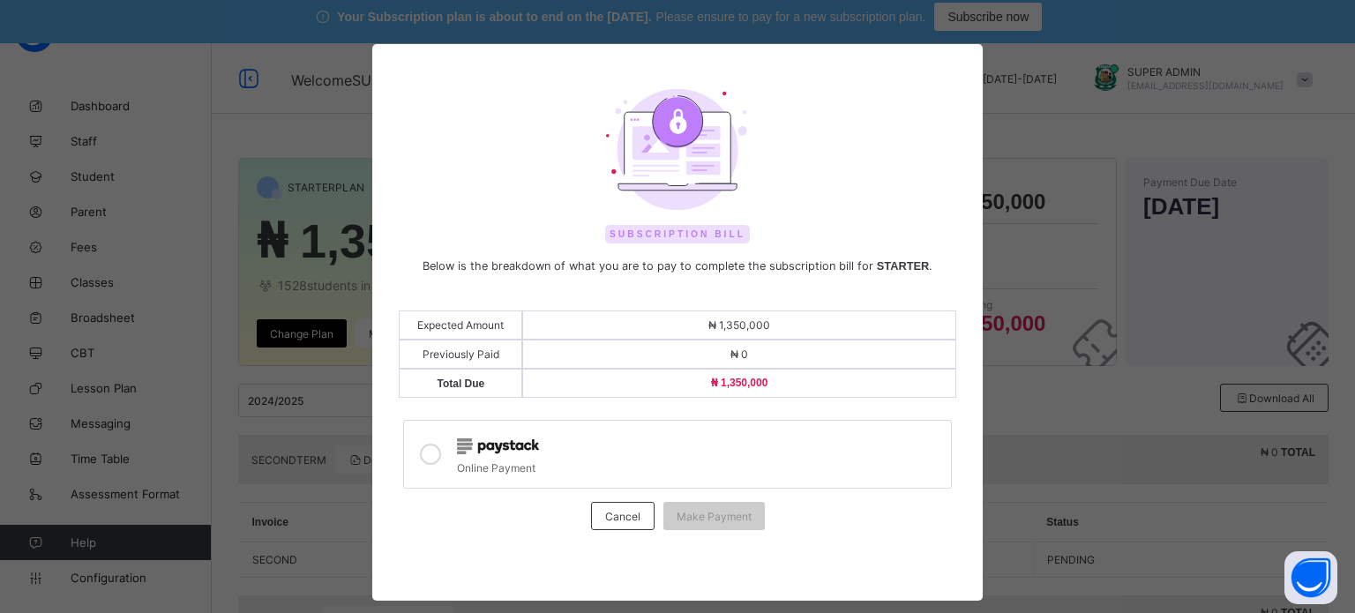
click at [424, 454] on icon at bounding box center [430, 454] width 21 height 21
click at [725, 379] on span "₦ 1,350,000" at bounding box center [739, 383] width 57 height 12
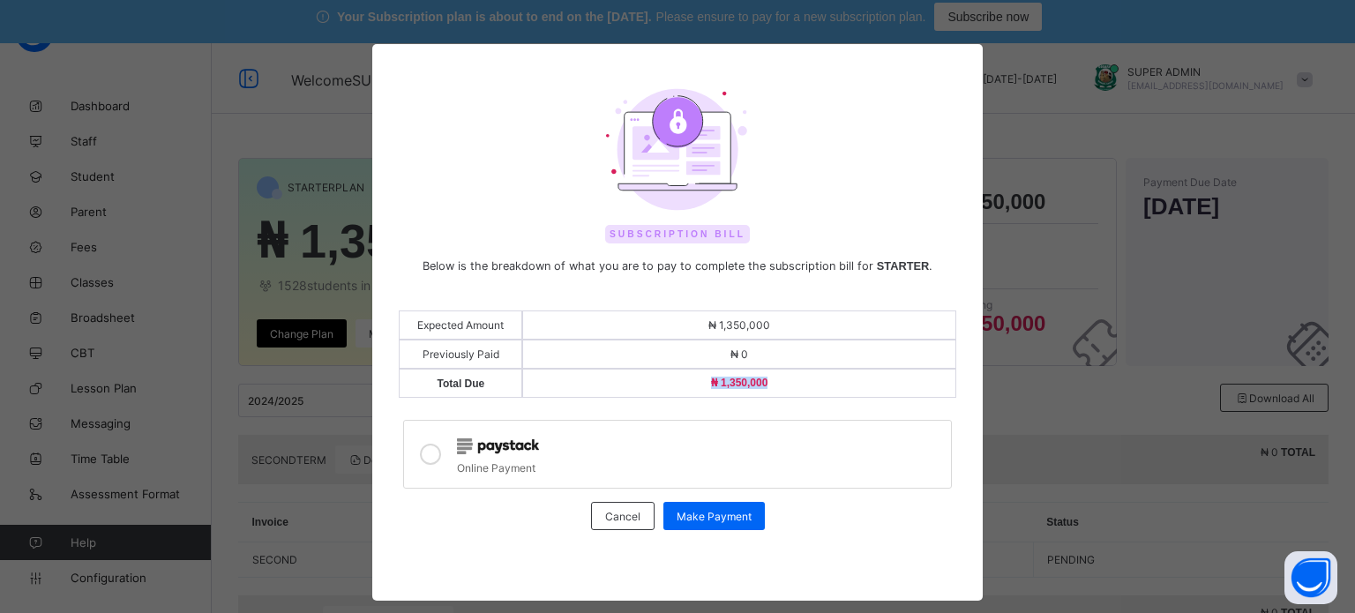
click at [725, 379] on span "₦ 1,350,000" at bounding box center [739, 383] width 57 height 12
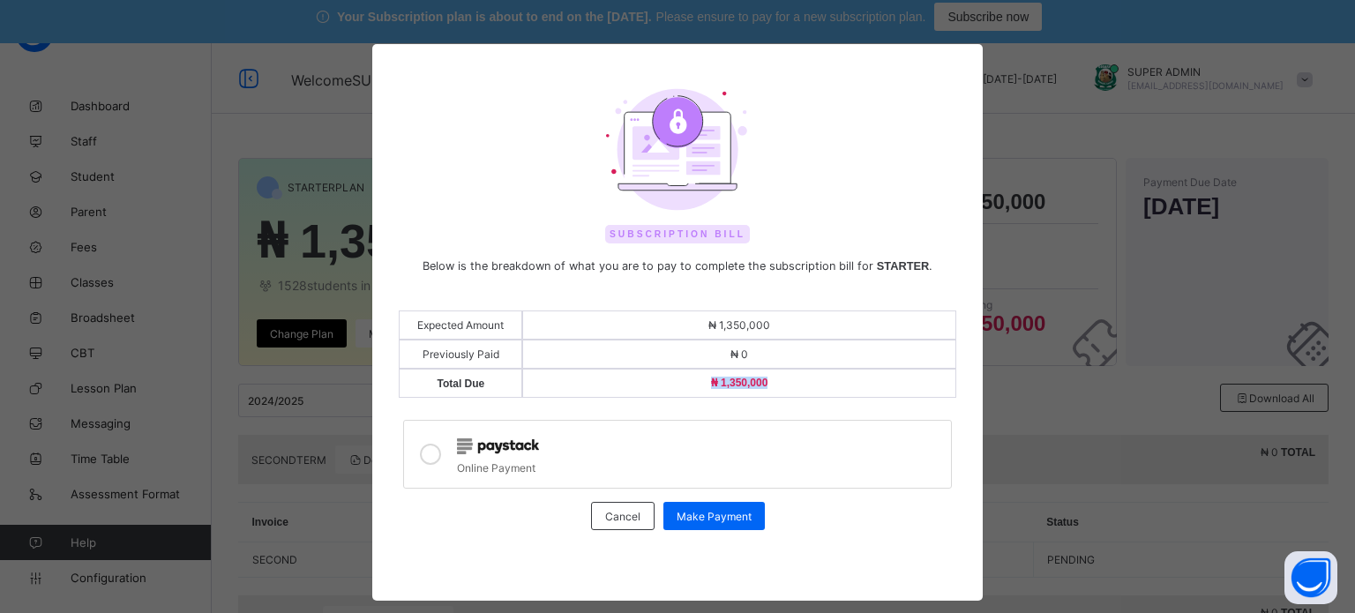
click at [725, 379] on span "₦ 1,350,000" at bounding box center [739, 383] width 57 height 12
click at [748, 341] on div "₦ 0" at bounding box center [738, 354] width 433 height 29
click at [739, 328] on span "₦ 1,350,000" at bounding box center [740, 325] width 62 height 13
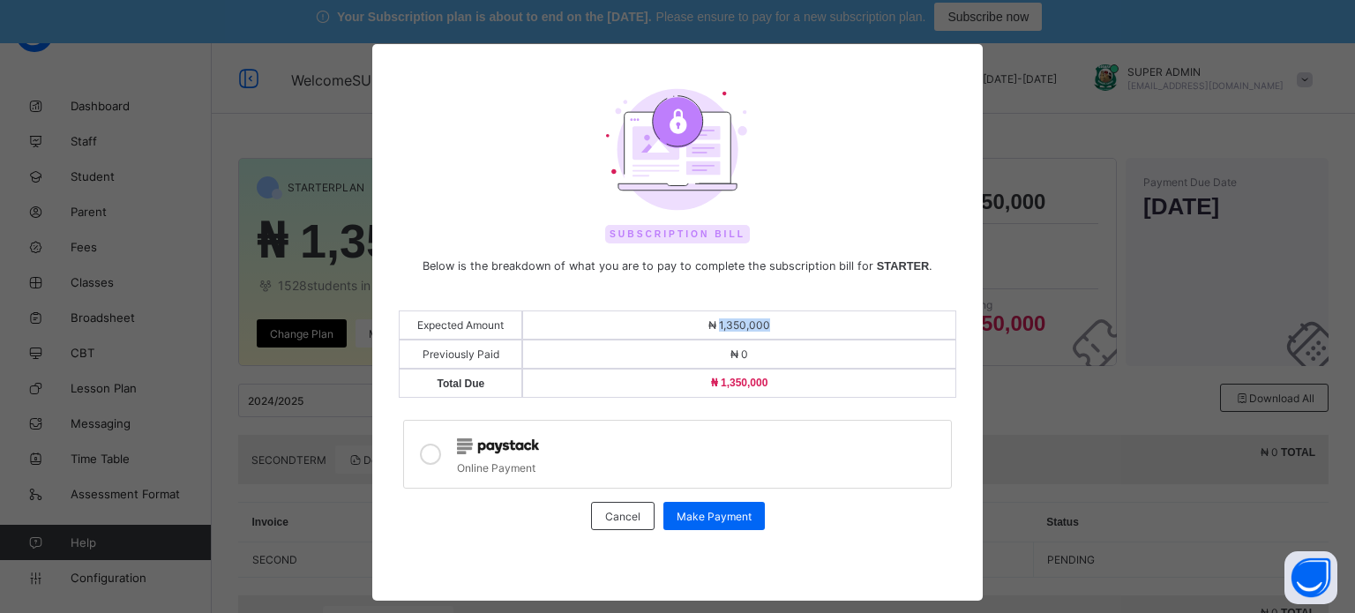
click at [739, 328] on span "₦ 1,350,000" at bounding box center [740, 325] width 62 height 13
click at [664, 342] on div "₦ 0" at bounding box center [738, 354] width 433 height 29
click at [610, 512] on span "Cancel" at bounding box center [622, 516] width 35 height 13
